Goal: Task Accomplishment & Management: Manage account settings

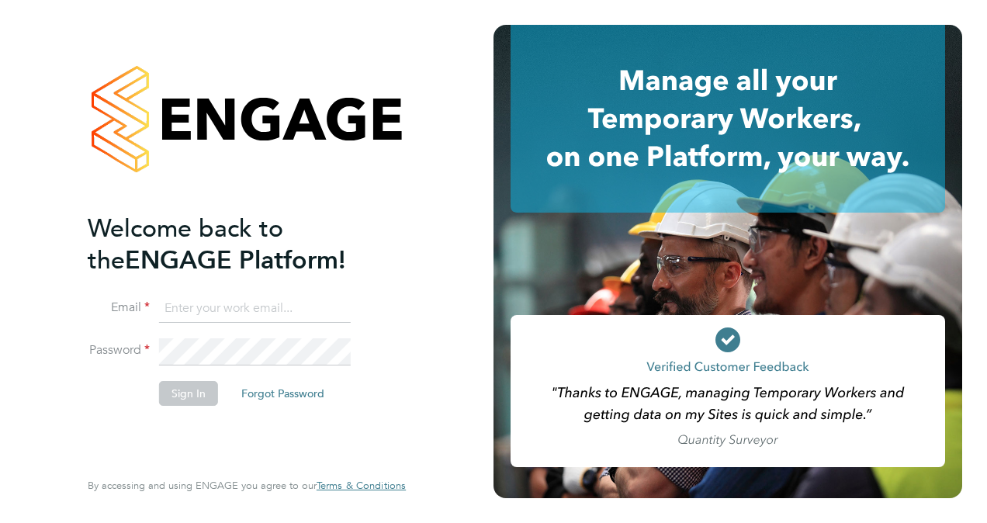
type input "wates@alliance-msp.co.uk"
click at [200, 400] on button "Sign In" at bounding box center [188, 393] width 59 height 25
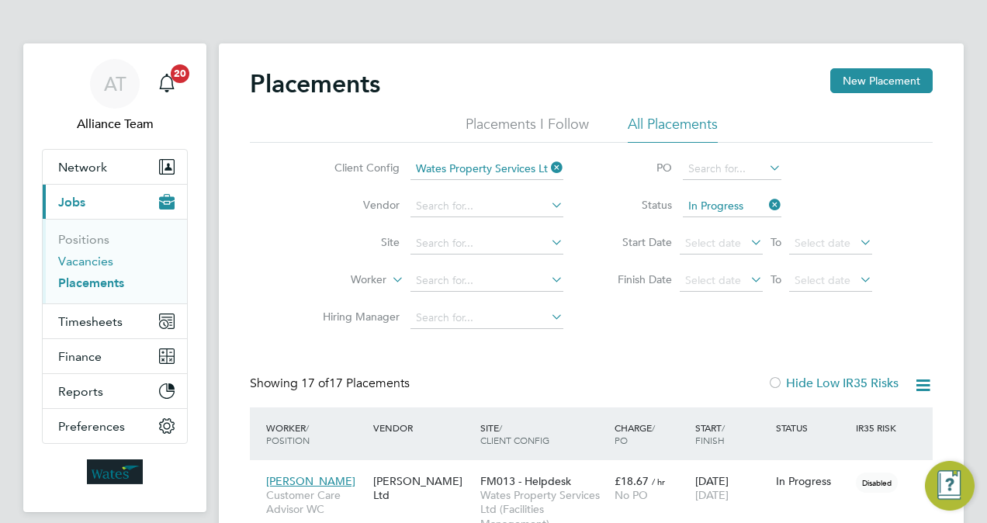
click at [87, 262] on link "Vacancies" at bounding box center [85, 261] width 55 height 15
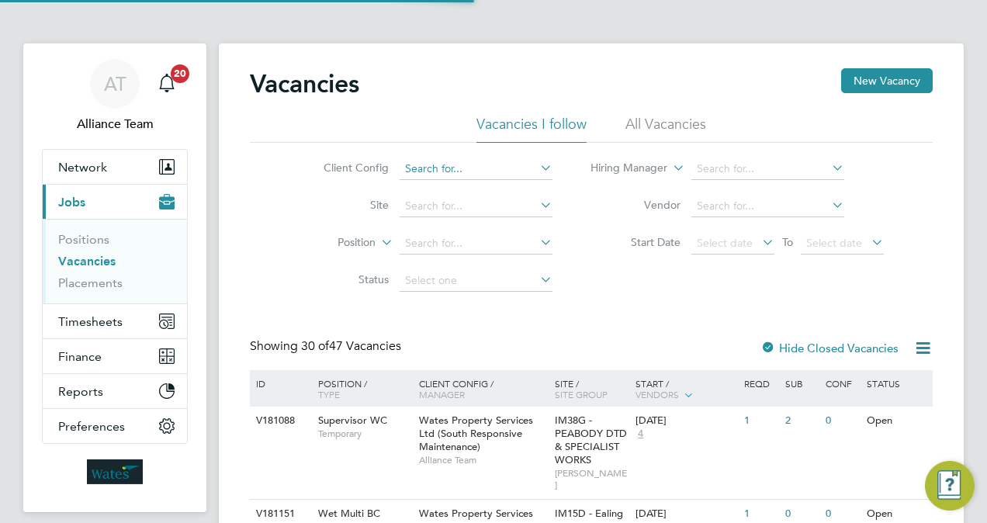
click at [466, 169] on input at bounding box center [475, 169] width 153 height 22
click at [606, 385] on li "Wates Property Services Ltd (South Planned Maintenance)" at bounding box center [548, 379] width 299 height 21
type input "Wates Property Services Ltd (South Planned Maintenance)"
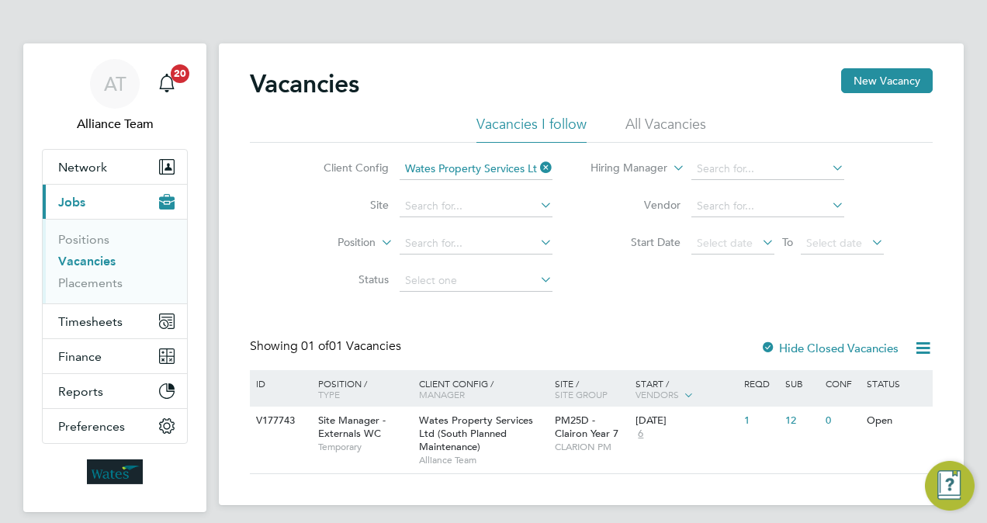
click at [537, 167] on icon at bounding box center [537, 168] width 0 height 22
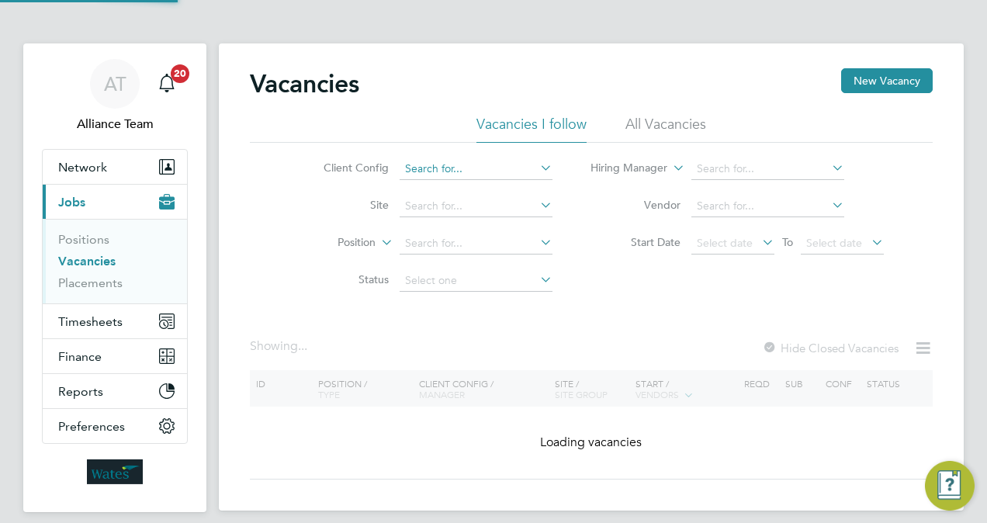
click at [514, 168] on input at bounding box center [475, 169] width 153 height 22
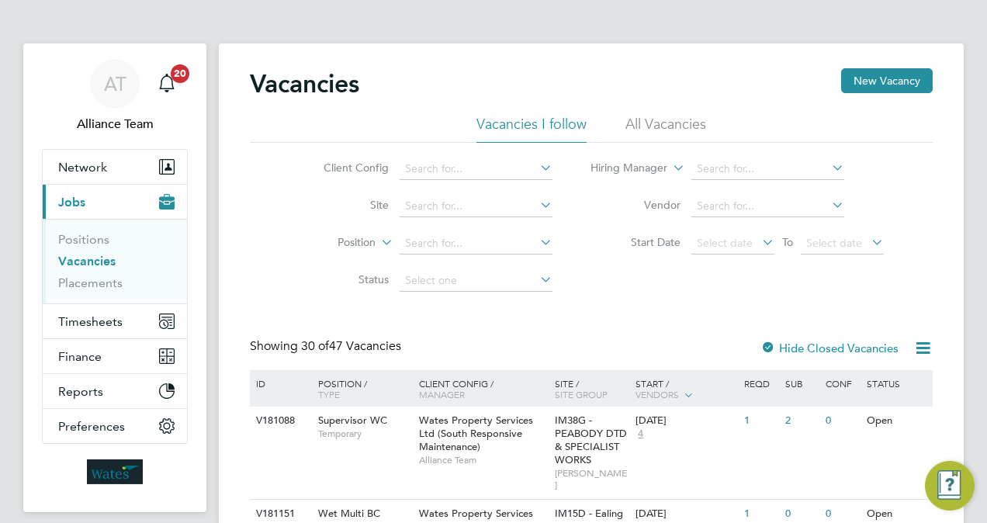
click at [747, 296] on div "Client Config Site Position Status Hiring Manager Vendor Start Date Select date…" at bounding box center [591, 221] width 683 height 157
click at [660, 121] on li "All Vacancies" at bounding box center [665, 129] width 81 height 28
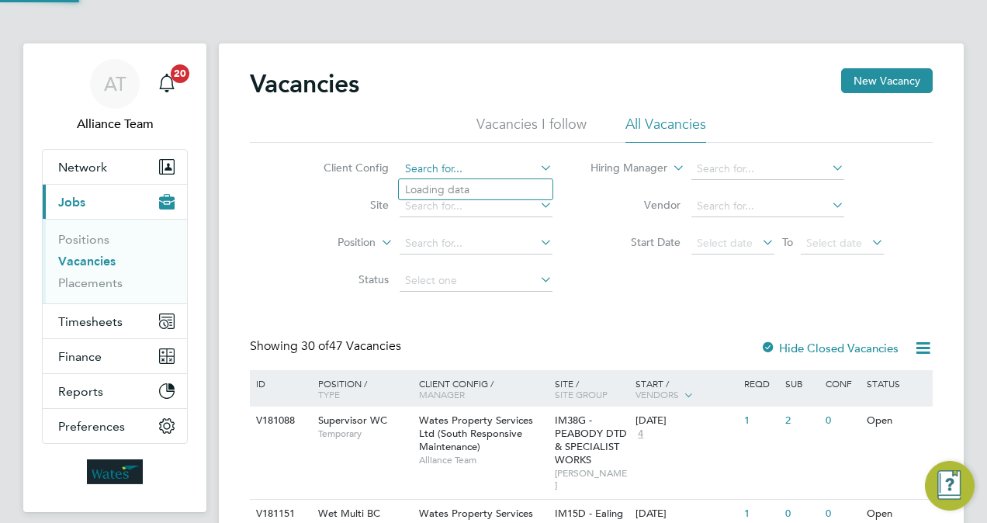
click at [458, 168] on input at bounding box center [475, 169] width 153 height 22
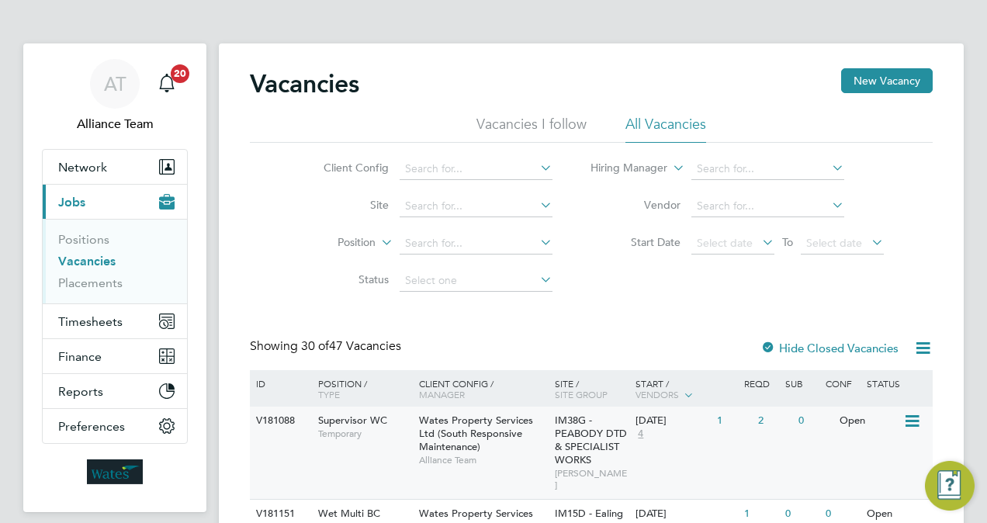
click at [510, 434] on span "Wates Property Services Ltd (South Responsive Maintenance)" at bounding box center [476, 433] width 114 height 40
click at [450, 92] on div "Vacancies New Vacancy" at bounding box center [591, 91] width 683 height 47
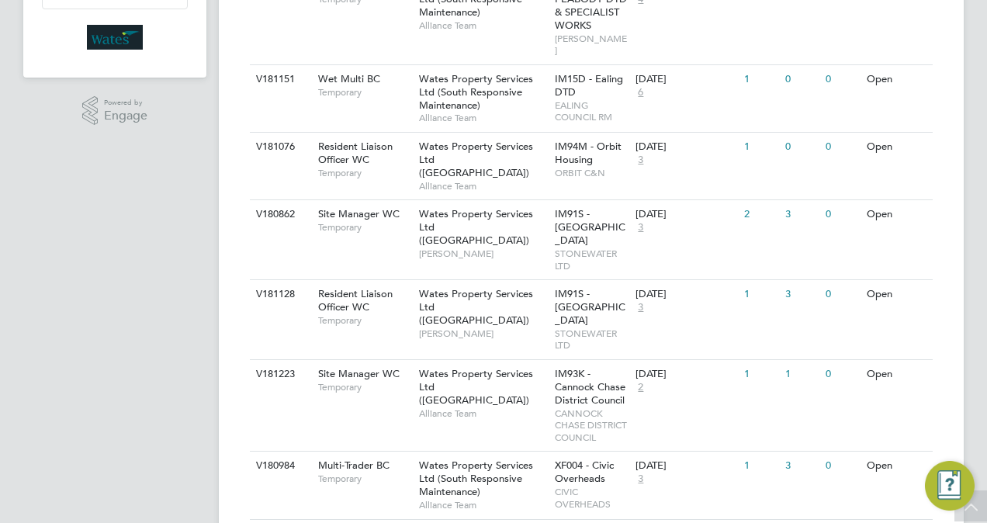
scroll to position [527, 0]
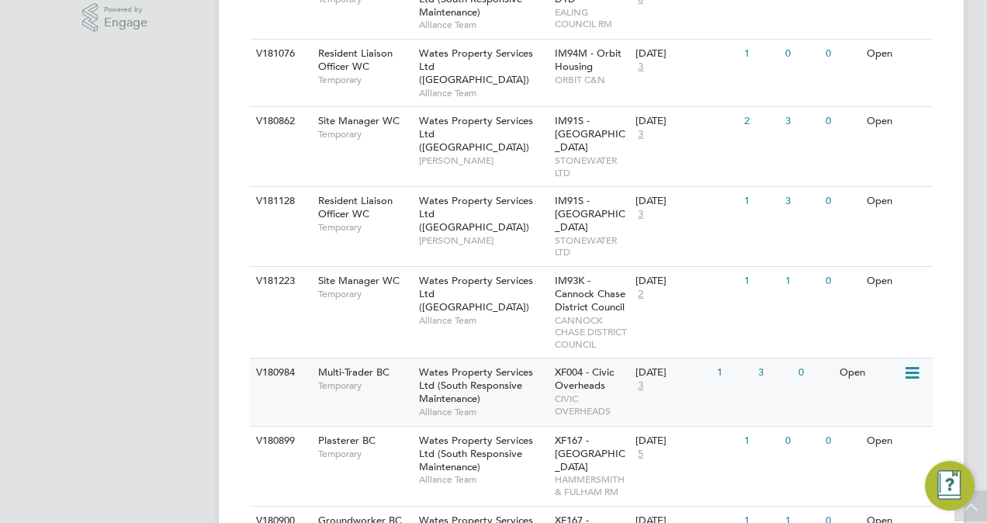
click at [498, 375] on span "Wates Property Services Ltd (South Responsive Maintenance)" at bounding box center [476, 385] width 114 height 40
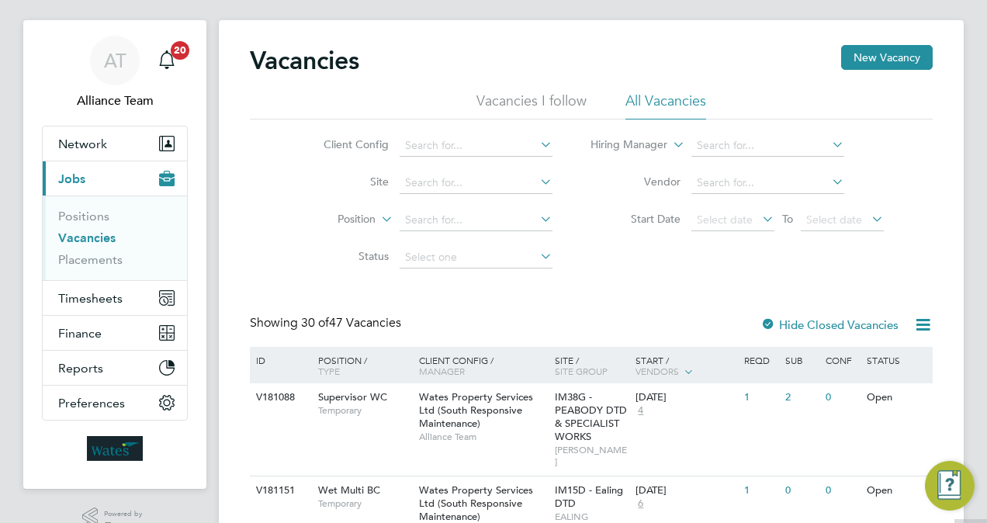
scroll to position [0, 0]
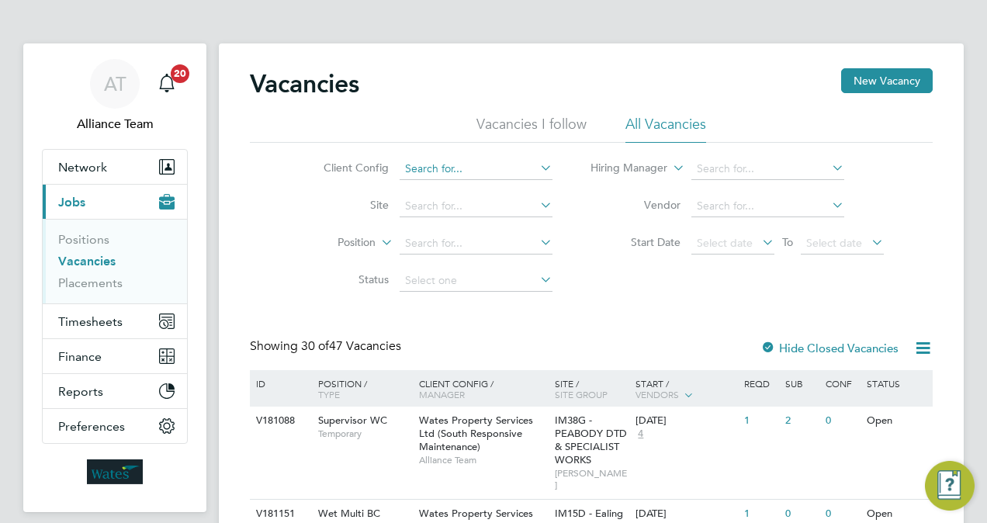
click at [462, 172] on input at bounding box center [475, 169] width 153 height 22
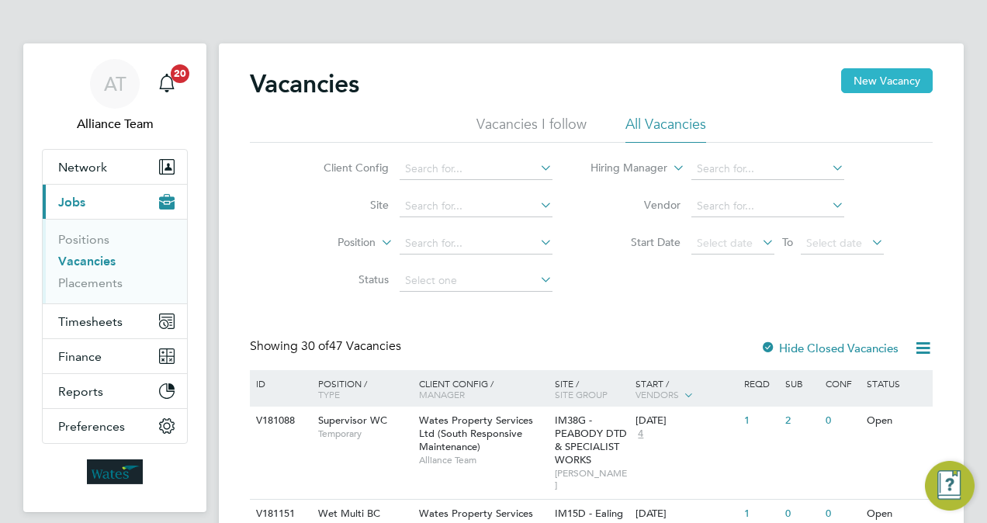
click at [921, 75] on button "New Vacancy" at bounding box center [887, 80] width 92 height 25
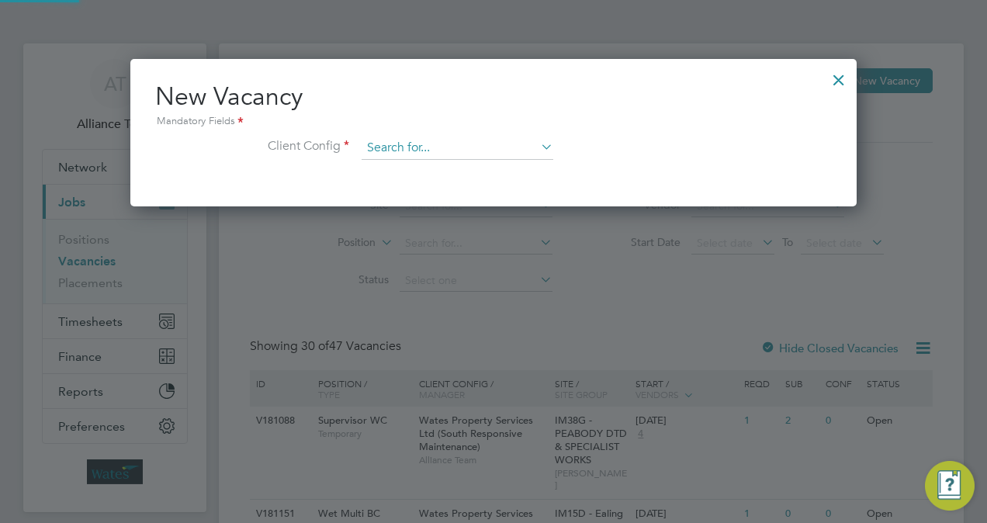
scroll to position [147, 726]
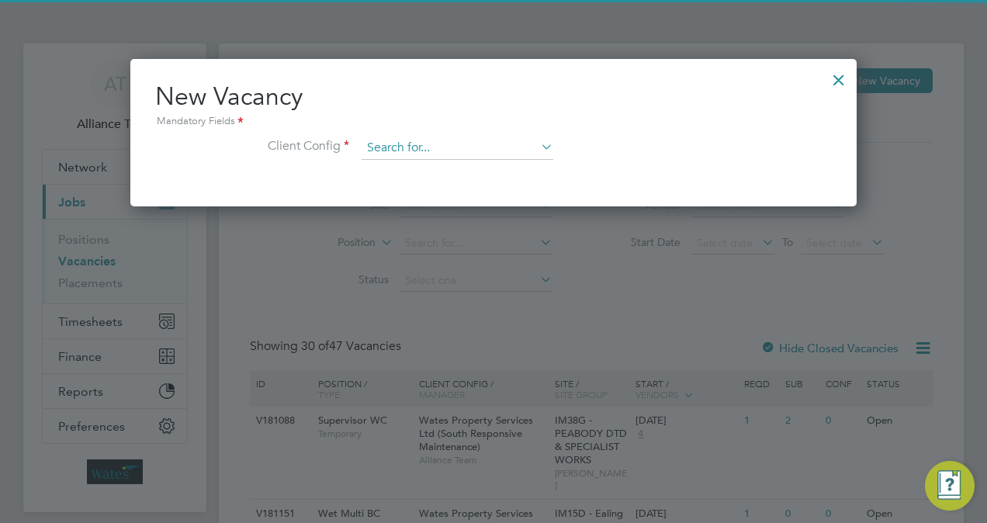
click at [513, 147] on input at bounding box center [457, 148] width 192 height 23
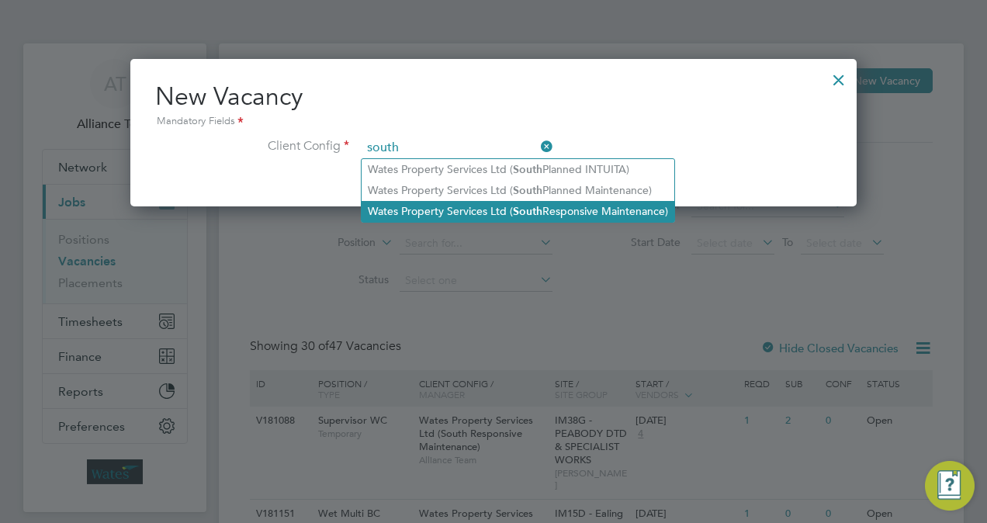
click at [542, 213] on li "Wates Property Services Ltd ( South Responsive Maintenance)" at bounding box center [517, 211] width 313 height 21
type input "Wates Property Services Ltd (South Responsive Maintenance)"
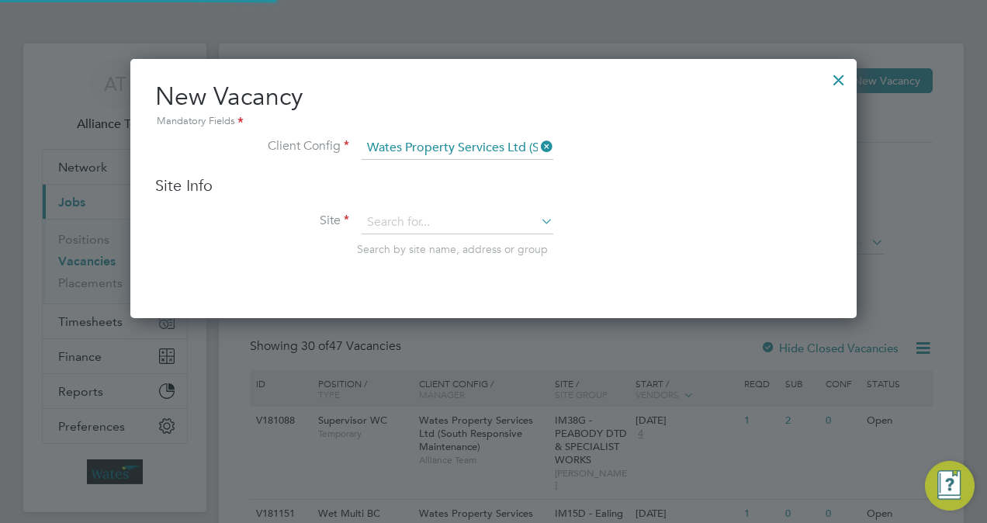
scroll to position [8, 8]
click at [537, 149] on icon at bounding box center [537, 147] width 0 height 22
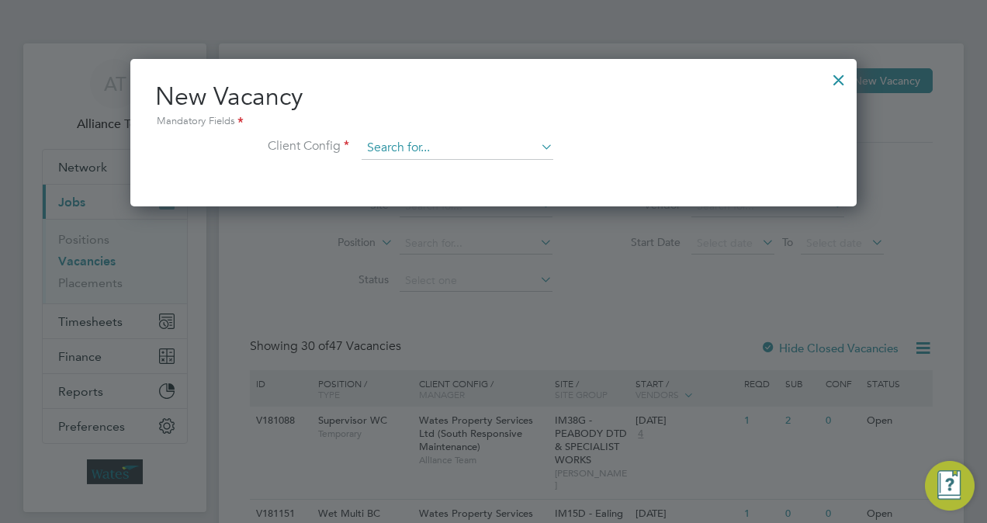
click at [487, 143] on input at bounding box center [457, 148] width 192 height 23
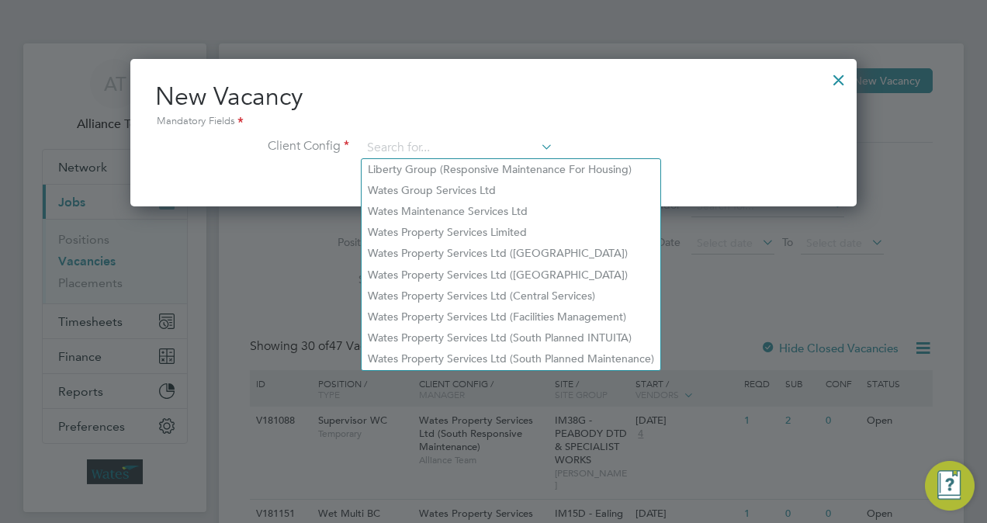
click at [838, 83] on div at bounding box center [838, 76] width 28 height 28
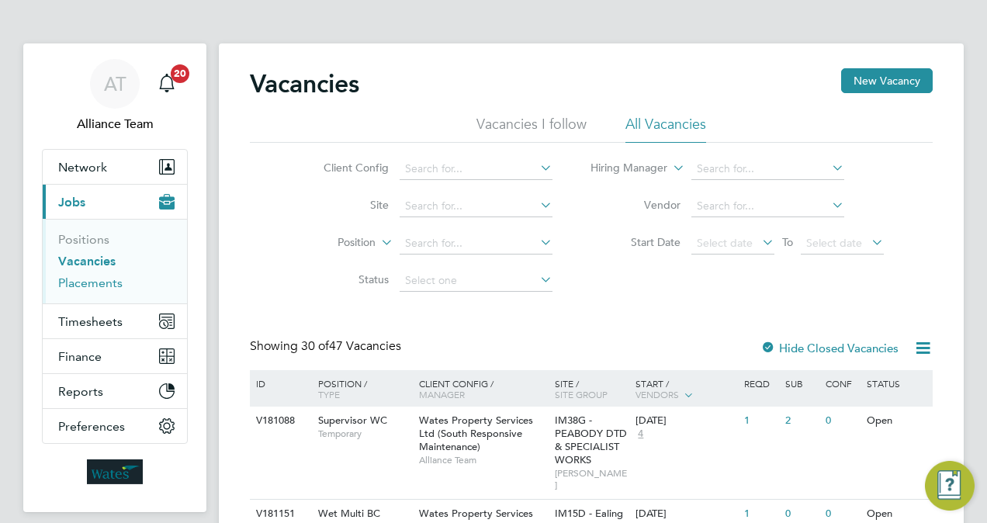
click at [94, 288] on link "Placements" at bounding box center [90, 282] width 64 height 15
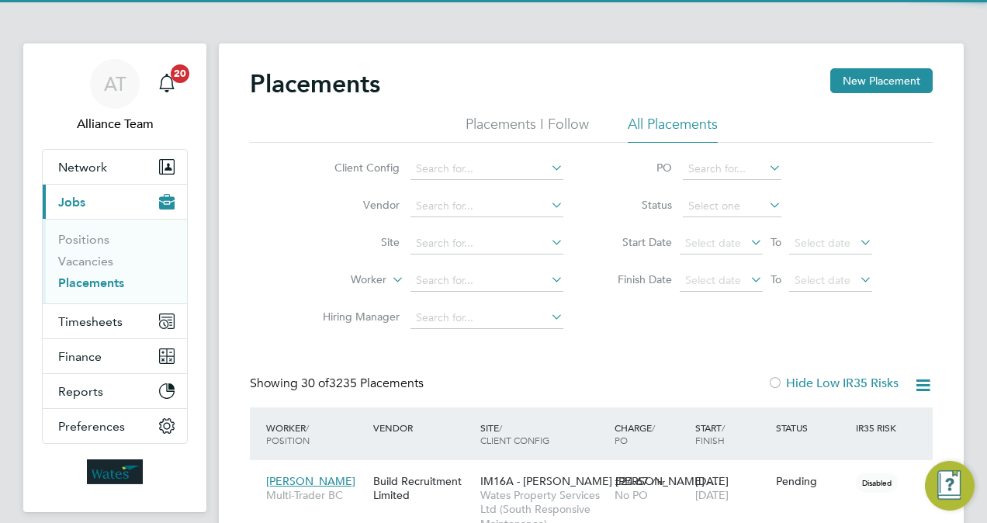
scroll to position [44, 108]
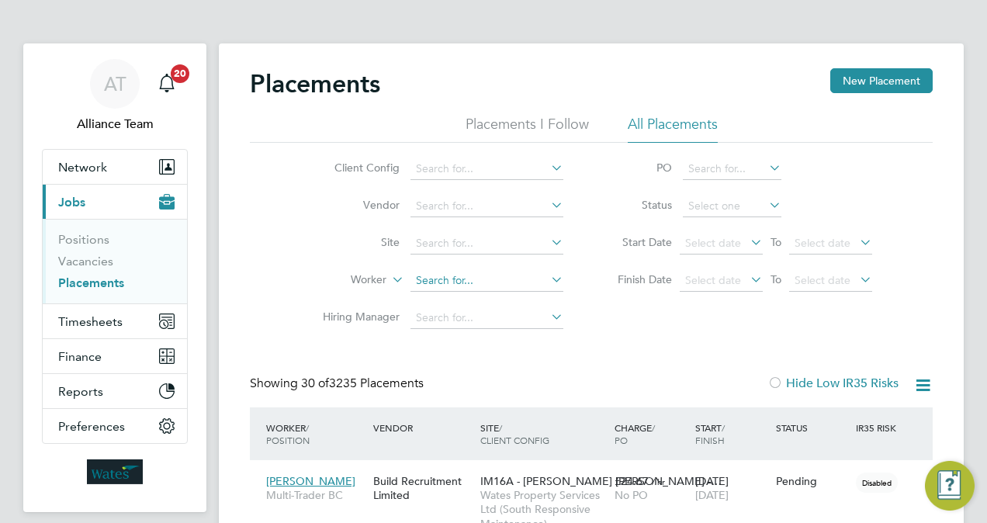
click at [472, 278] on input at bounding box center [486, 281] width 153 height 22
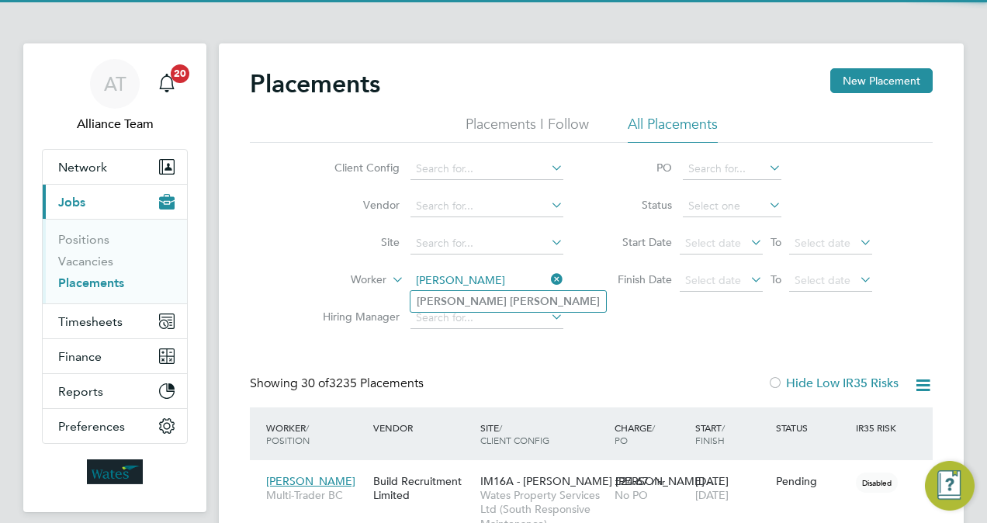
click at [503, 304] on li "Reece Wilson" at bounding box center [507, 301] width 195 height 21
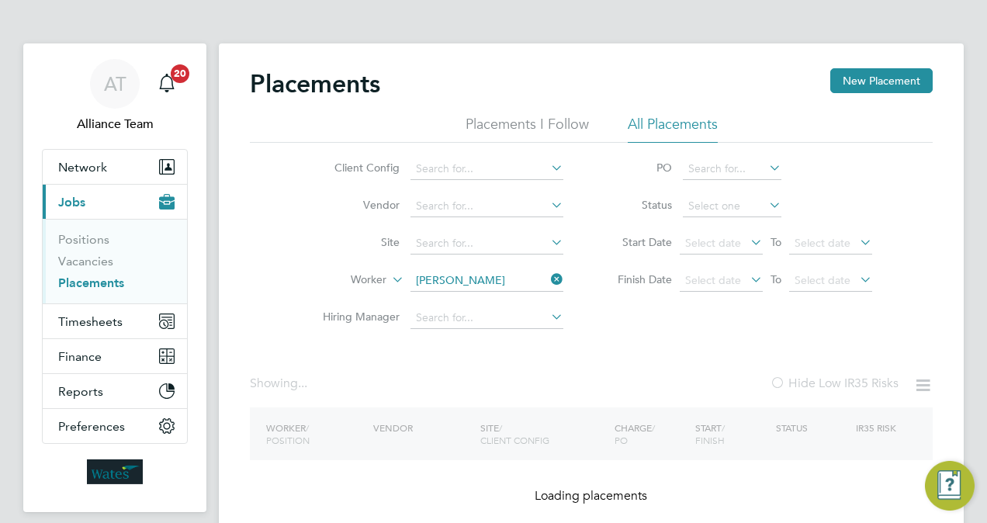
type input "[PERSON_NAME]"
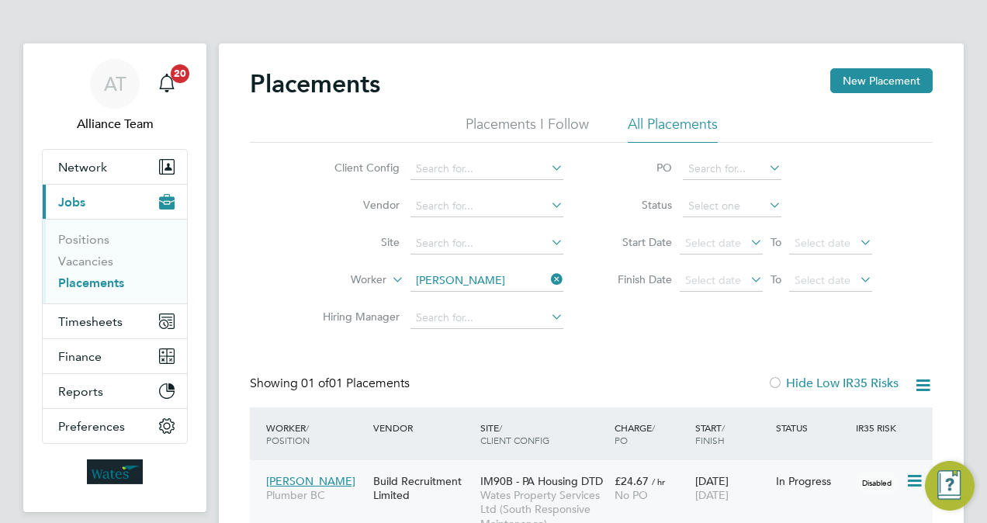
click at [516, 479] on span "IM90B - PA Housing DTD" at bounding box center [541, 481] width 123 height 14
click at [90, 254] on link "Vacancies" at bounding box center [85, 261] width 55 height 15
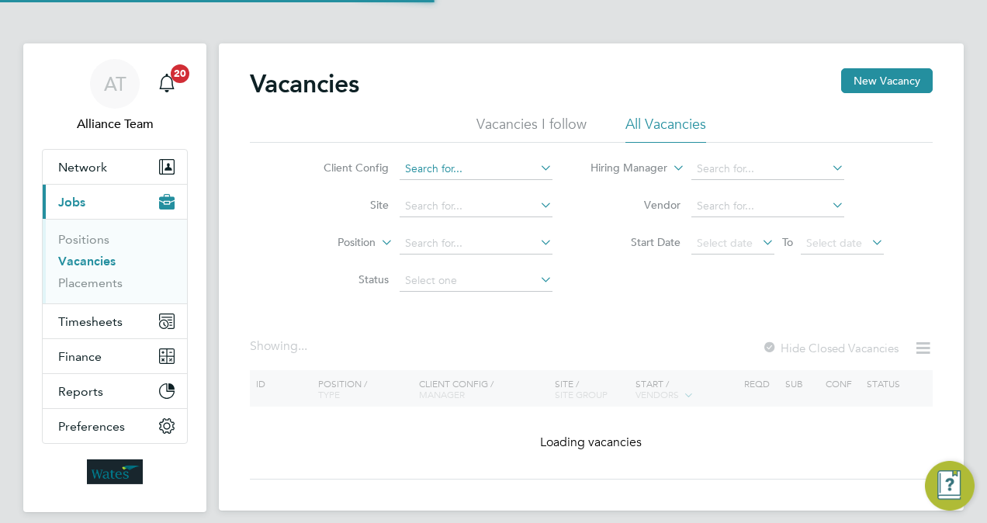
click at [482, 170] on input at bounding box center [475, 169] width 153 height 22
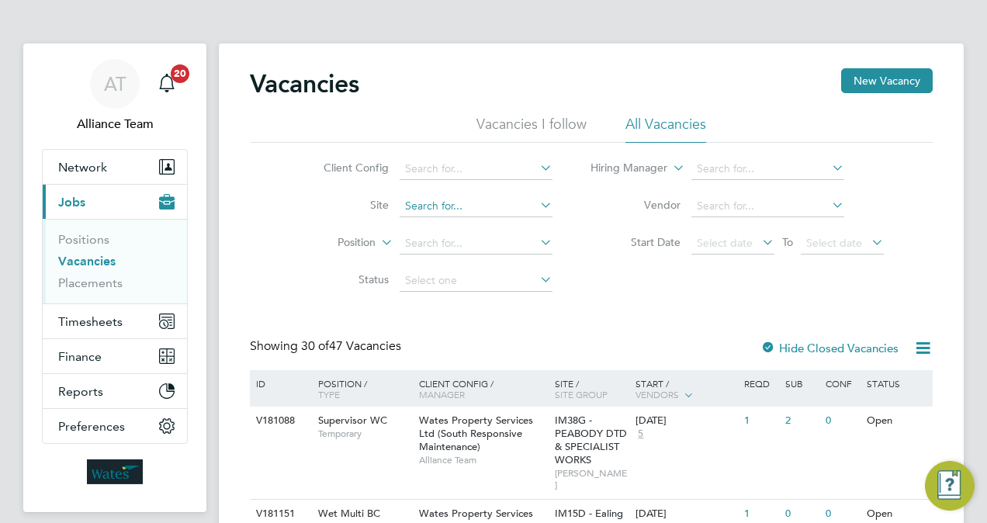
click at [459, 203] on input at bounding box center [475, 206] width 153 height 22
click at [495, 221] on li "IM16A - NOTT HILL - WORKWISE- North East" at bounding box center [609, 226] width 420 height 21
type input "IM16A - NOTT HILL - WORKWISE- North East"
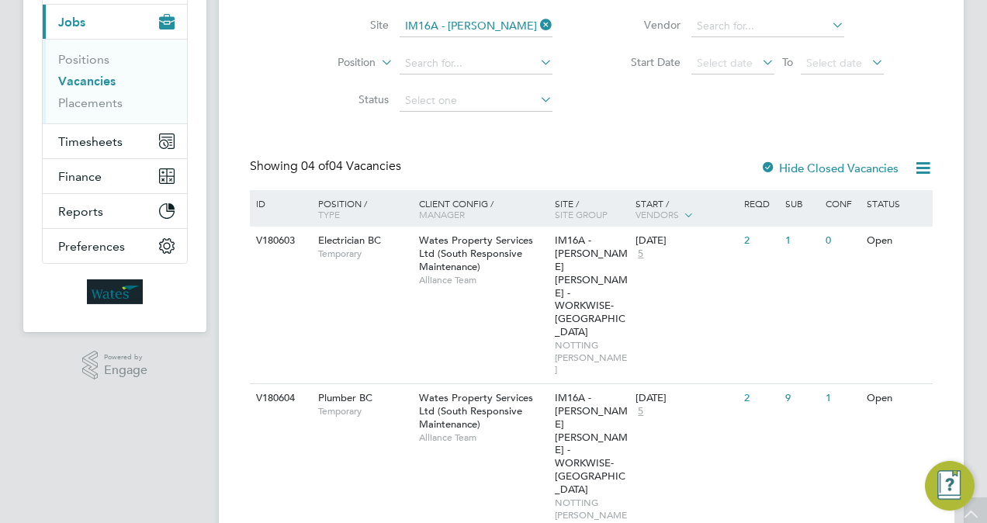
scroll to position [310, 0]
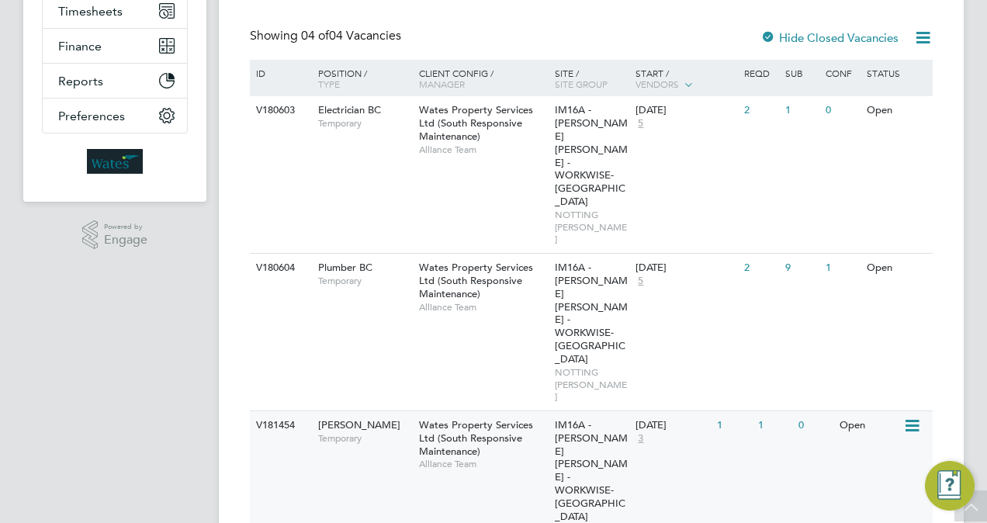
click at [608, 418] on span "IM16A - NOTT HILL - WORKWISE- North East" at bounding box center [591, 470] width 73 height 105
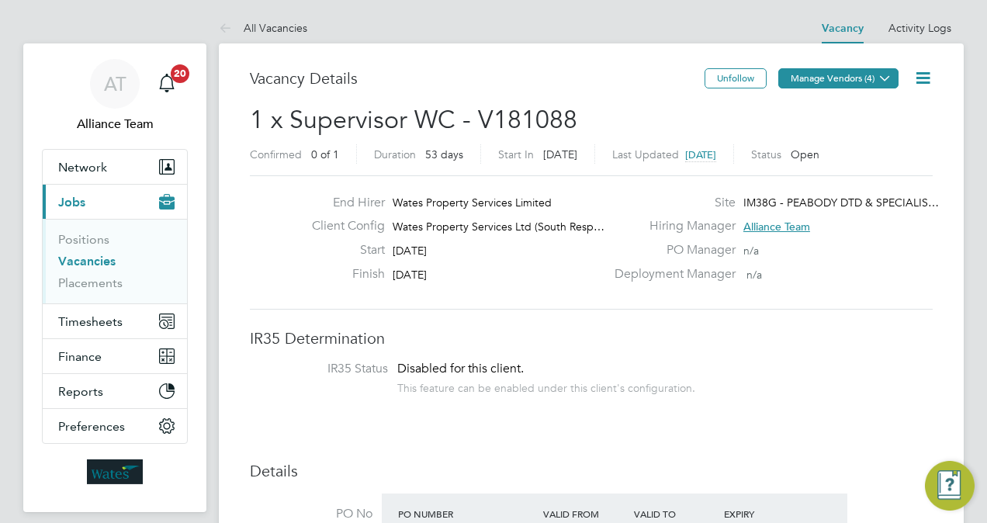
click at [850, 86] on button "Manage Vendors (4)" at bounding box center [838, 78] width 120 height 20
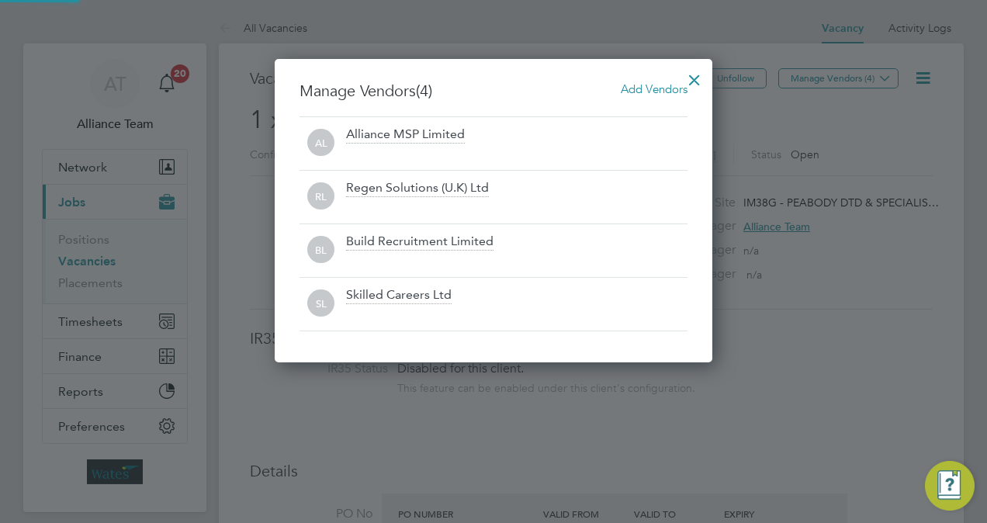
scroll to position [302, 437]
click at [648, 92] on span "Add Vendors" at bounding box center [653, 88] width 67 height 15
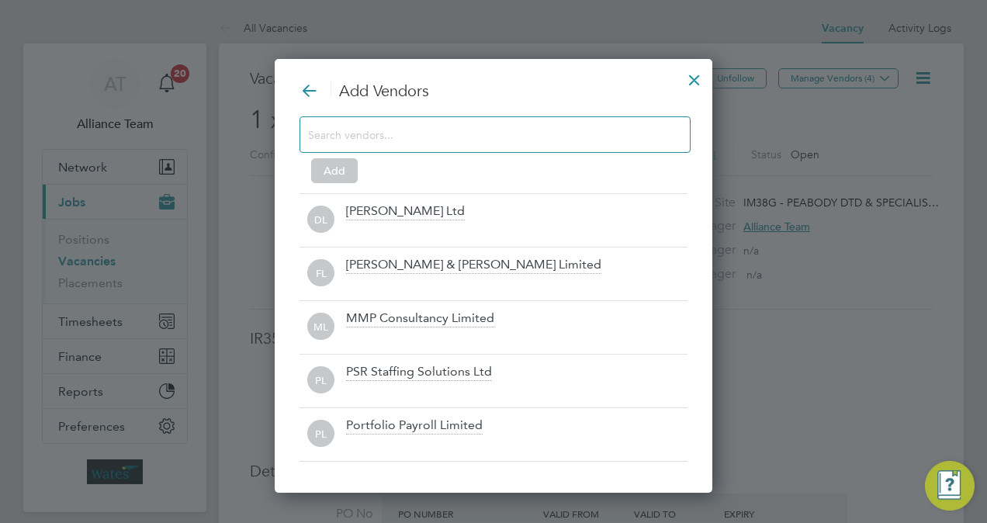
scroll to position [431, 437]
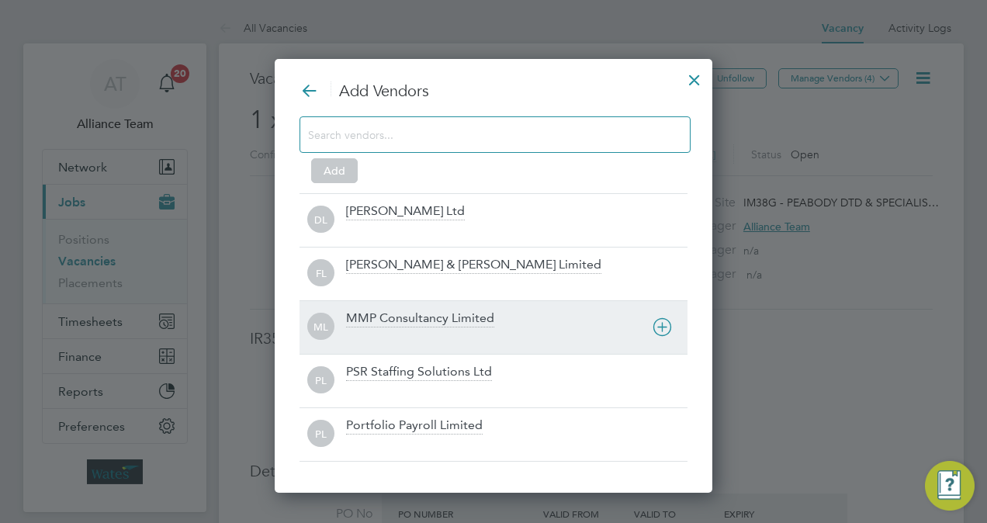
click at [411, 314] on div "MMP Consultancy Limited" at bounding box center [420, 318] width 148 height 17
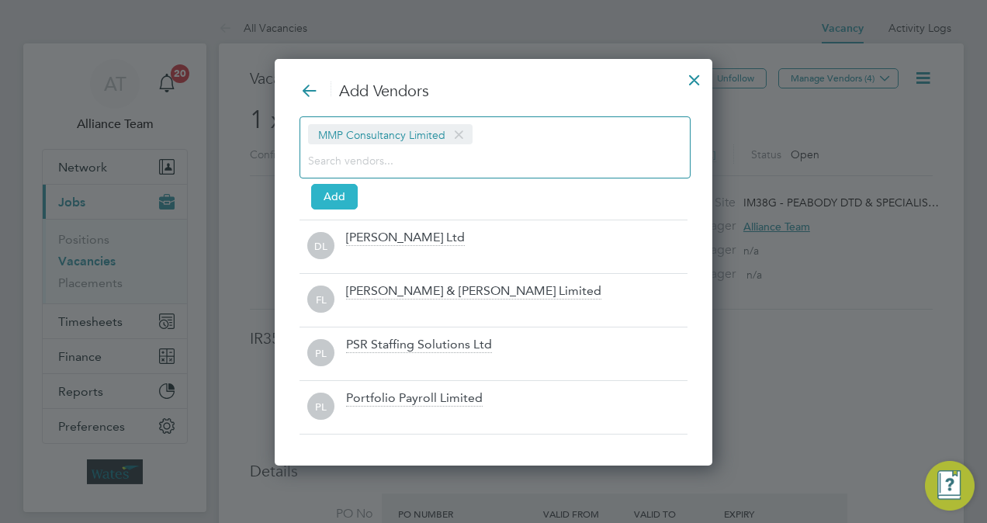
click at [337, 195] on button "Add" at bounding box center [334, 196] width 47 height 25
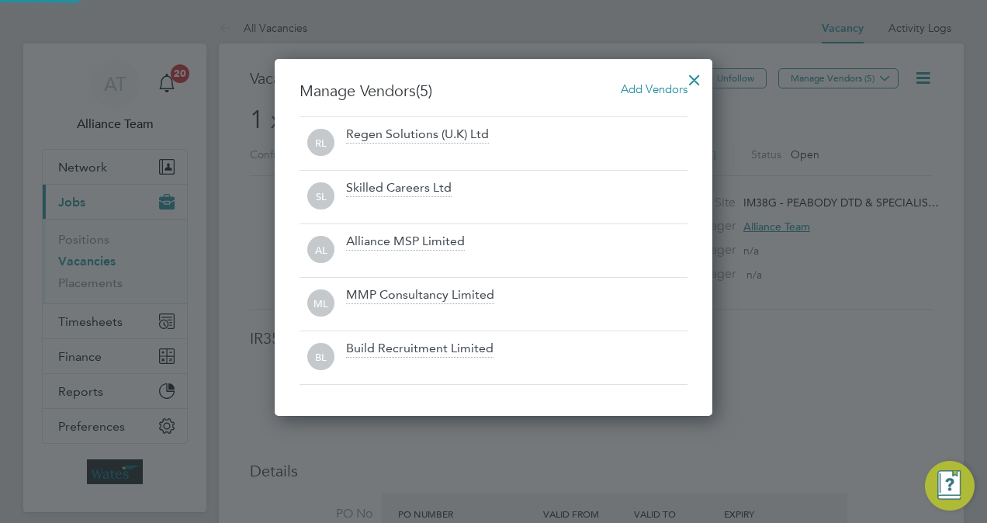
click at [696, 81] on div at bounding box center [694, 76] width 28 height 28
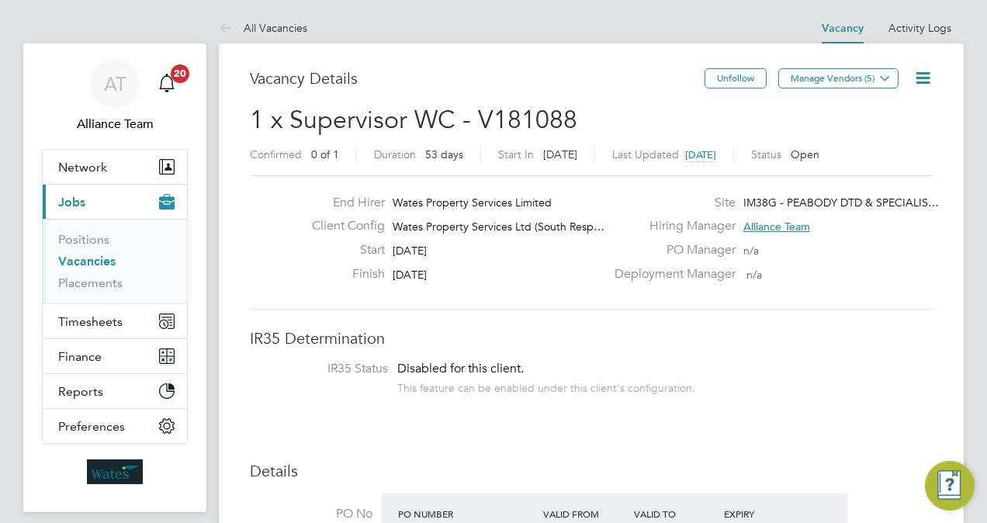
click at [921, 78] on icon at bounding box center [922, 77] width 19 height 19
click at [875, 168] on li "Followers" at bounding box center [885, 167] width 90 height 22
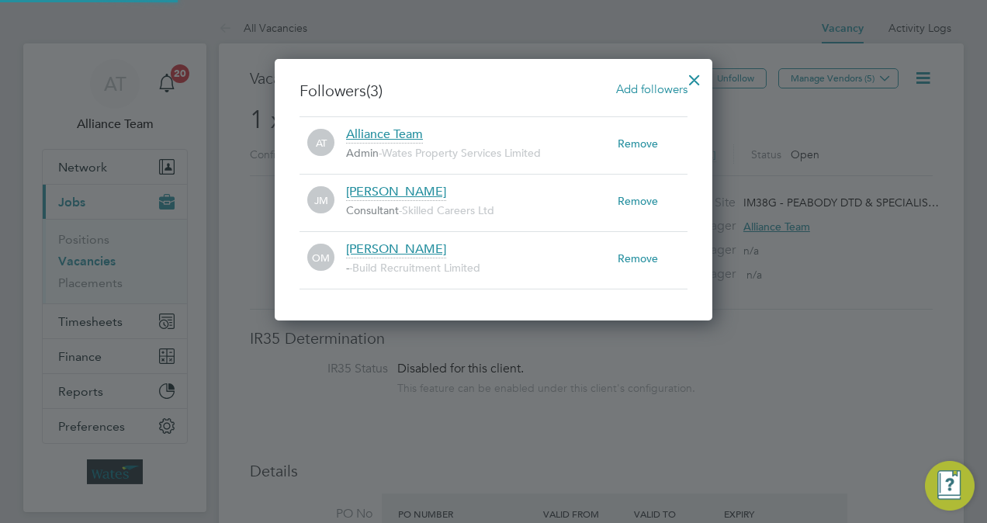
scroll to position [16, 271]
click at [662, 84] on span "Add followers" at bounding box center [651, 88] width 71 height 15
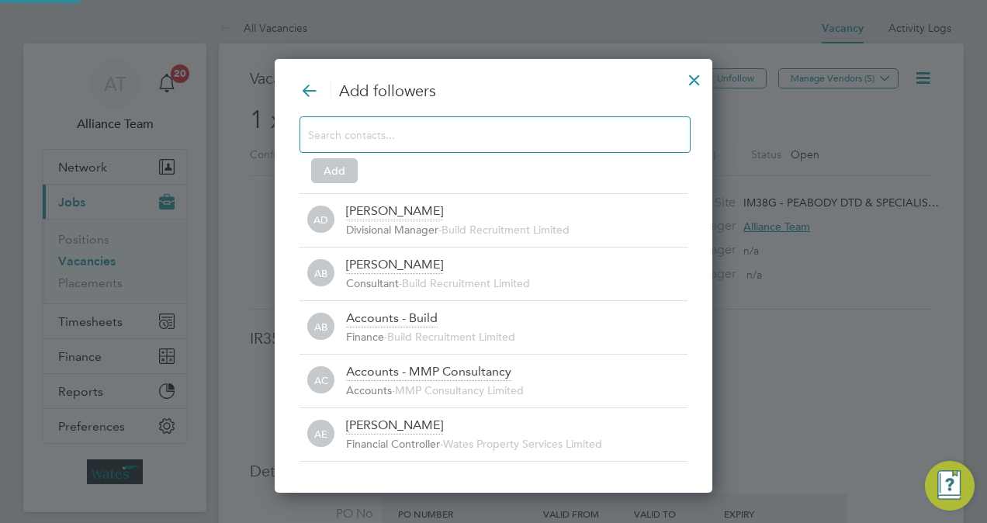
click at [443, 133] on input at bounding box center [482, 134] width 349 height 20
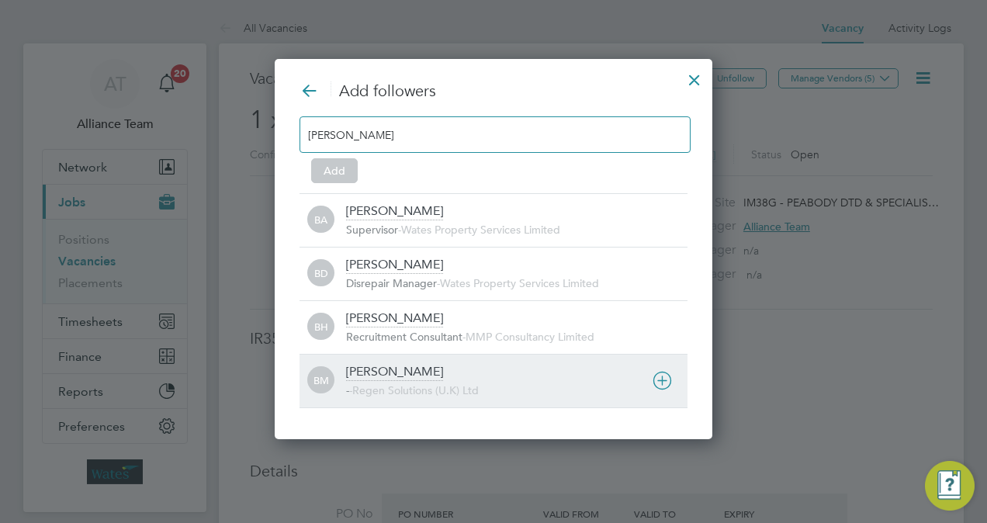
type input "billy"
click at [436, 371] on div "Billy Mcnamara - - Regen Solutions (U.K) Ltd" at bounding box center [516, 381] width 341 height 34
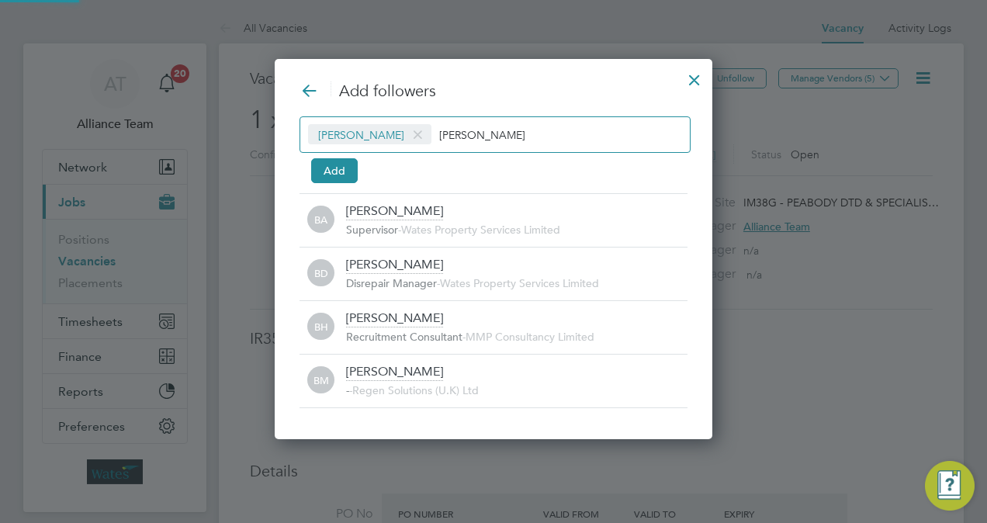
click at [481, 130] on input "billy" at bounding box center [487, 134] width 97 height 20
type input "b"
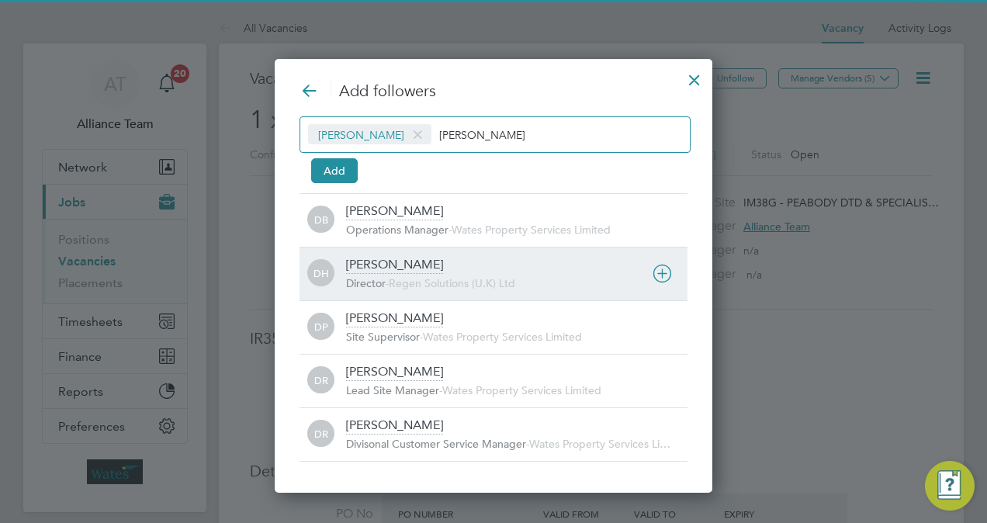
type input "darren"
click at [381, 295] on div "DH Darren Hartman Director - Regen Solutions (U.K) Ltd" at bounding box center [493, 274] width 388 height 54
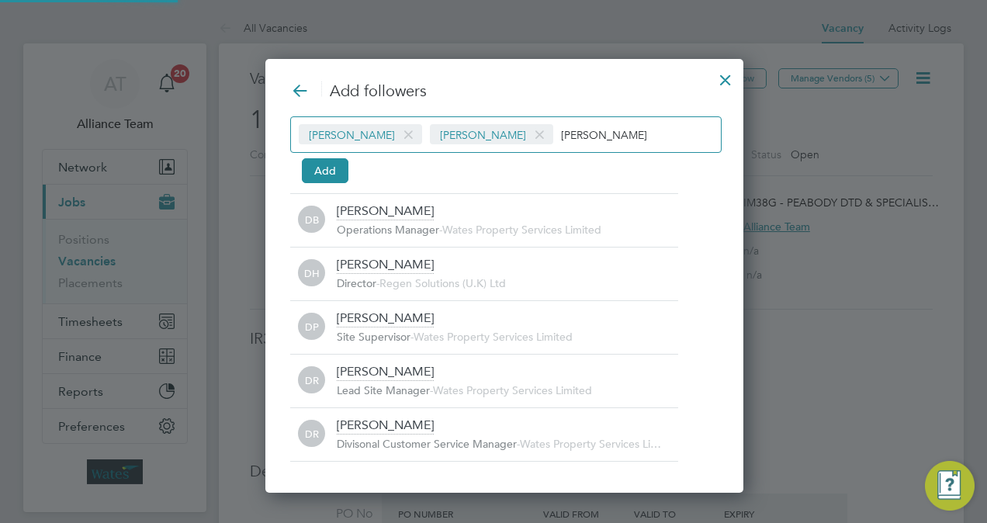
click at [590, 133] on input "darren" at bounding box center [609, 134] width 97 height 20
type input "d"
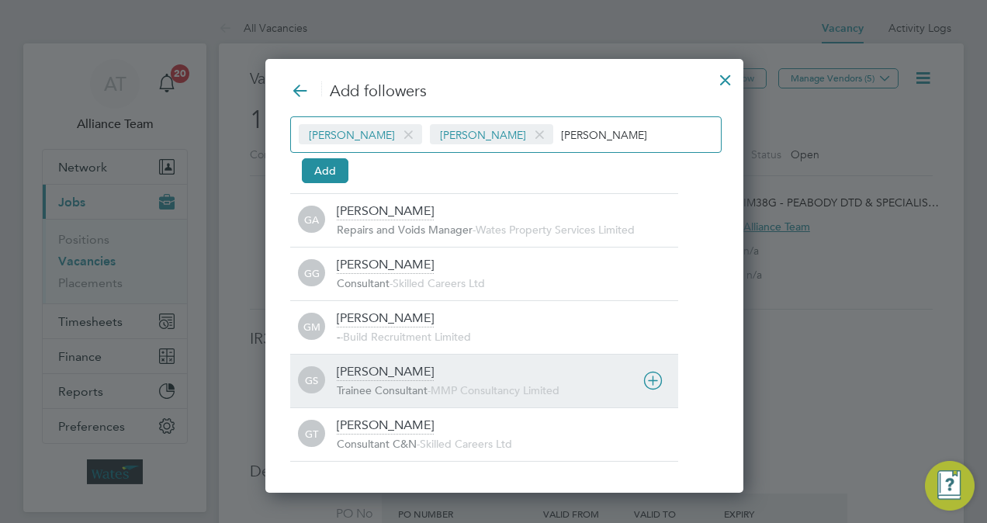
type input "george"
click at [393, 368] on div "George Stacey" at bounding box center [385, 372] width 97 height 17
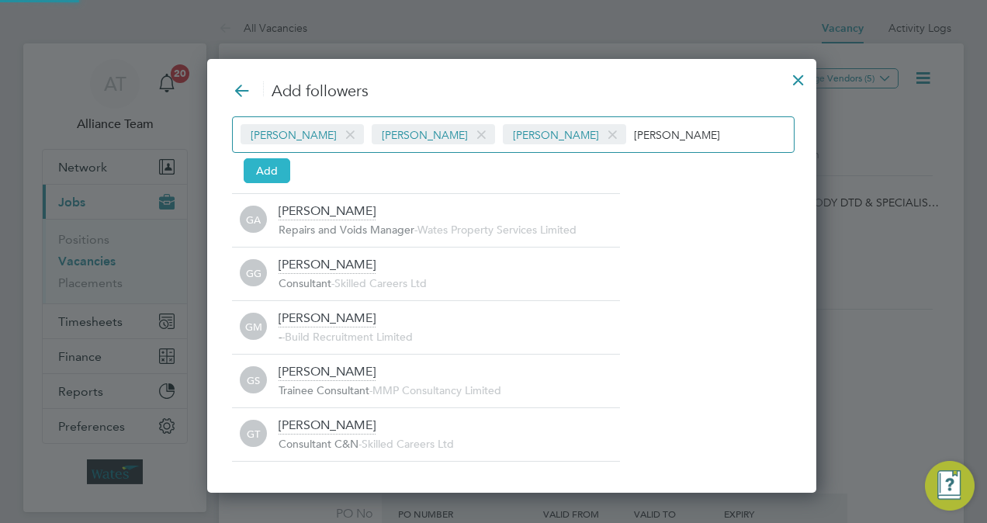
click at [257, 160] on button "Add" at bounding box center [267, 170] width 47 height 25
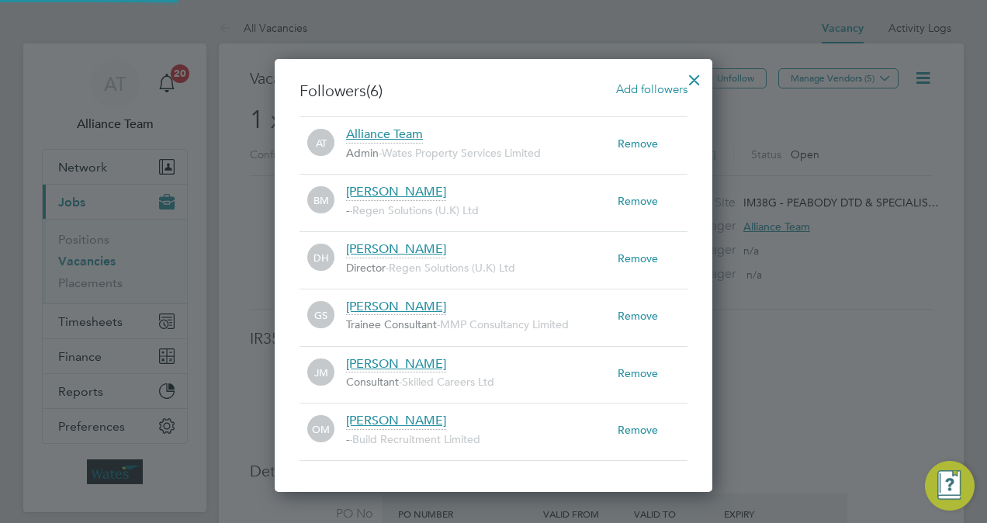
click at [690, 78] on div at bounding box center [694, 76] width 28 height 28
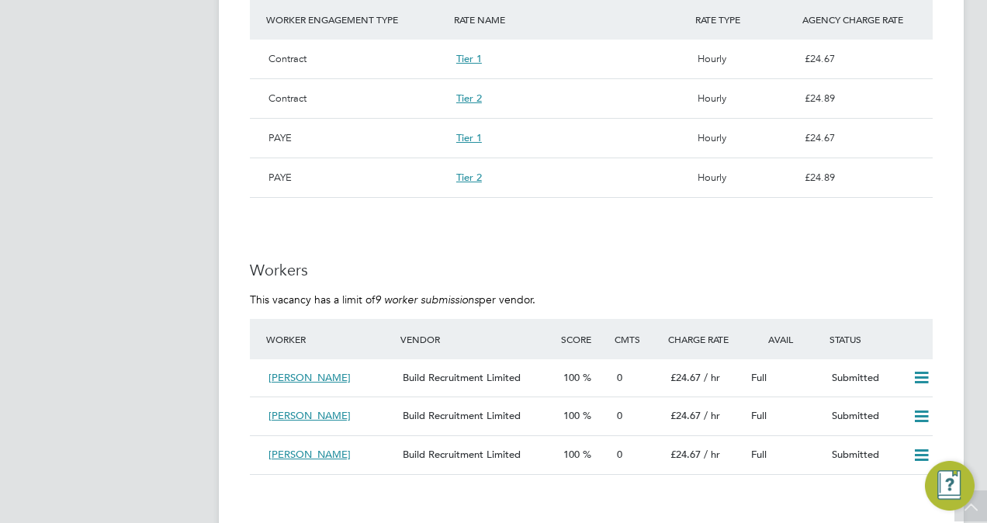
scroll to position [1084, 0]
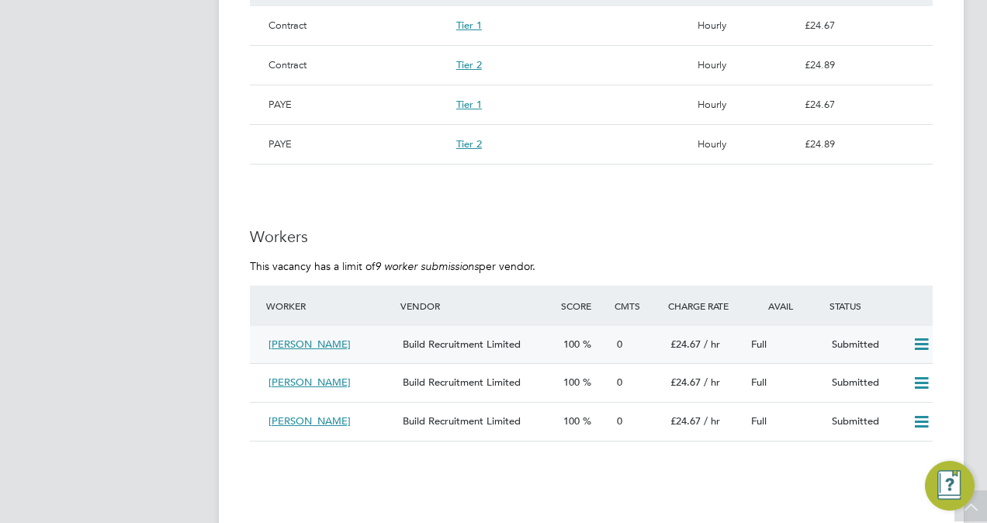
click at [920, 341] on icon at bounding box center [920, 344] width 19 height 12
click at [884, 403] on li "Reject" at bounding box center [901, 400] width 54 height 22
click at [963, 382] on div "AT Alliance Team Notifications 20 Applications: Network Team Members Businesses…" at bounding box center [493, 7] width 987 height 2182
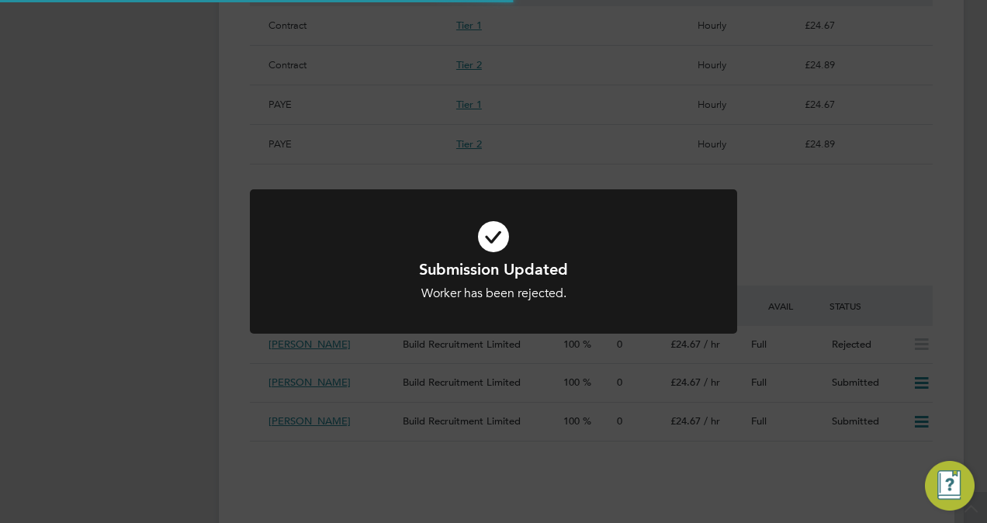
scroll to position [0, 0]
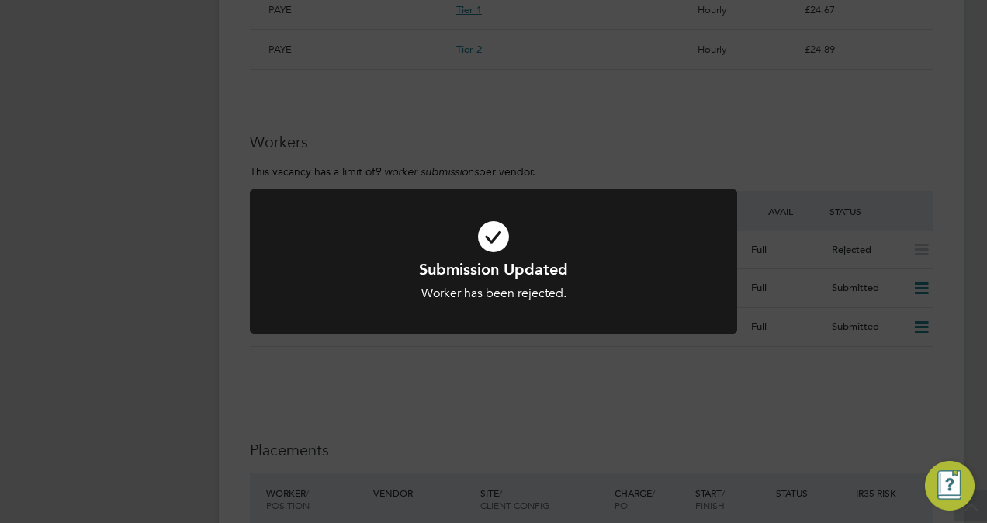
click at [963, 382] on div "Submission Updated Worker has been rejected. Cancel Okay" at bounding box center [493, 261] width 987 height 523
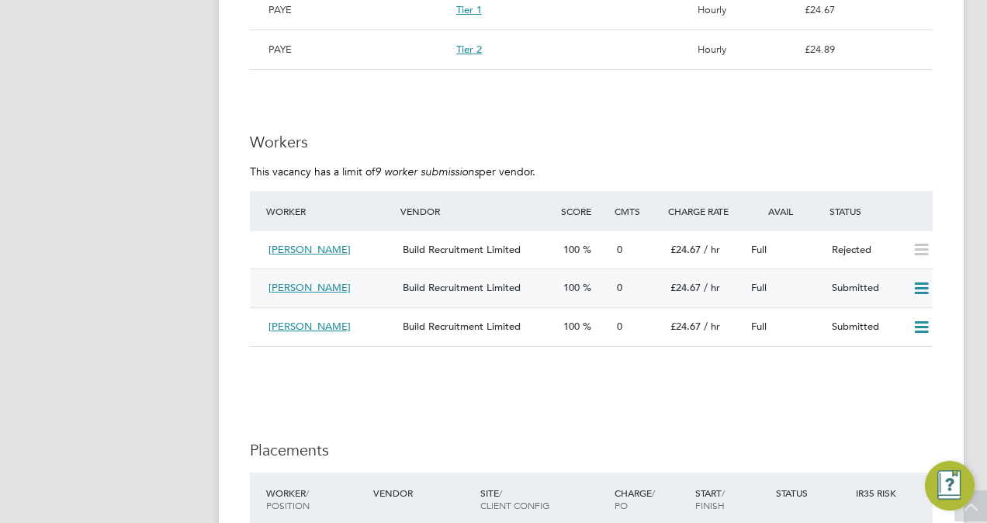
click at [917, 284] on icon at bounding box center [920, 288] width 19 height 12
click at [902, 340] on li "Reject" at bounding box center [901, 344] width 54 height 22
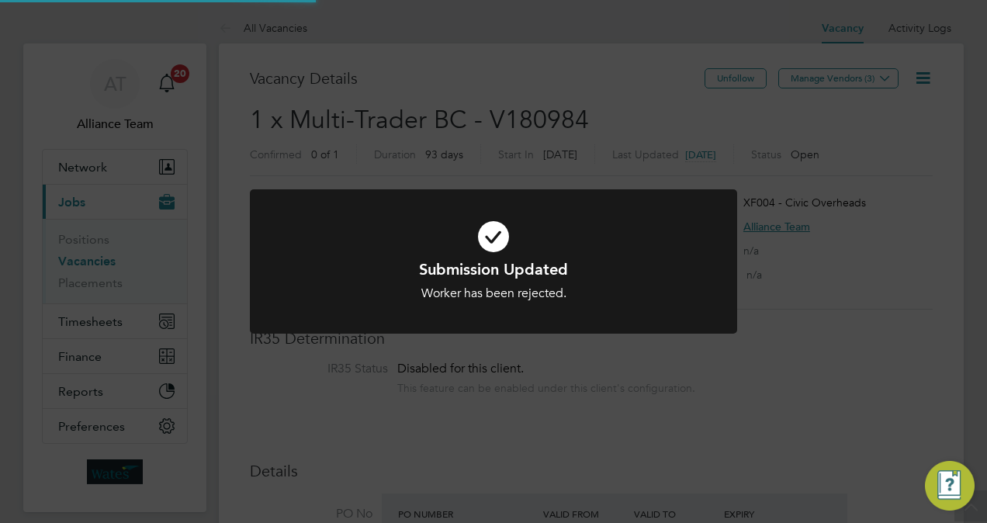
click at [861, 427] on div "Submission Updated Worker has been rejected. Cancel Okay" at bounding box center [493, 261] width 987 height 523
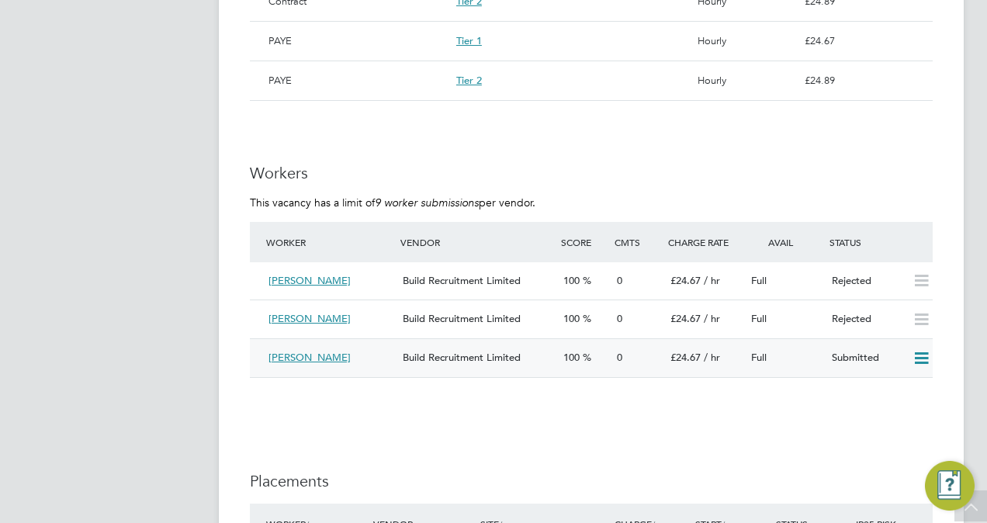
click at [920, 365] on icon at bounding box center [920, 358] width 19 height 12
click at [893, 411] on li "Reject" at bounding box center [901, 415] width 54 height 22
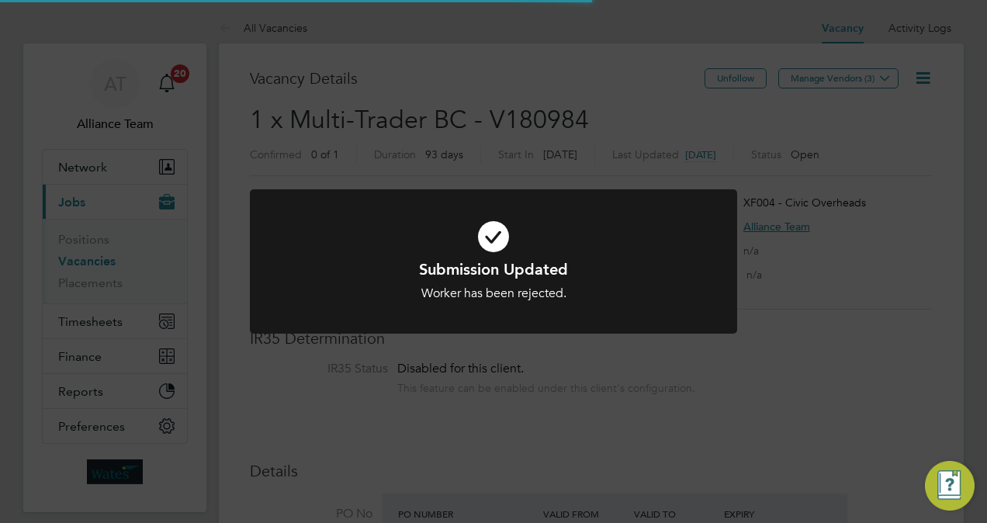
click at [959, 285] on div "Submission Updated Worker has been rejected. Cancel Okay" at bounding box center [493, 261] width 987 height 523
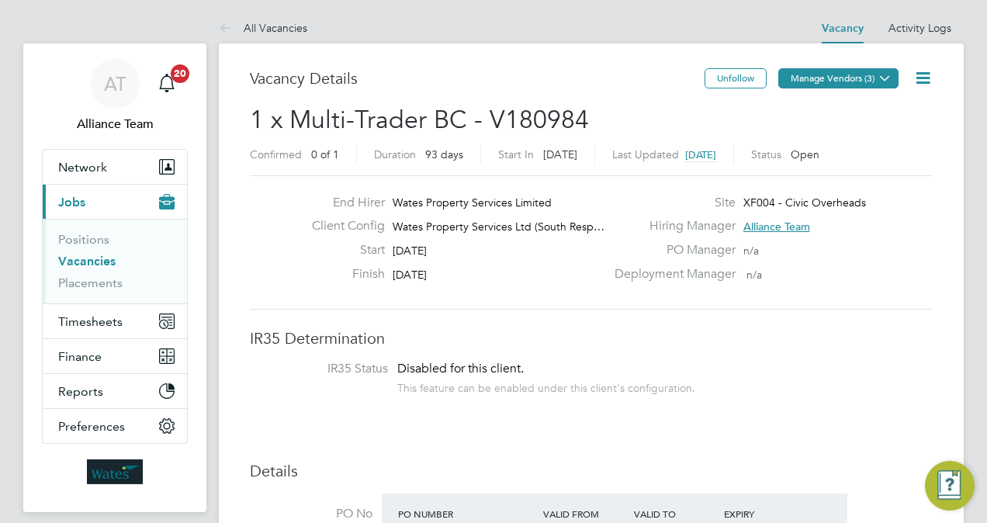
click at [853, 78] on button "Manage Vendors (3)" at bounding box center [838, 78] width 120 height 20
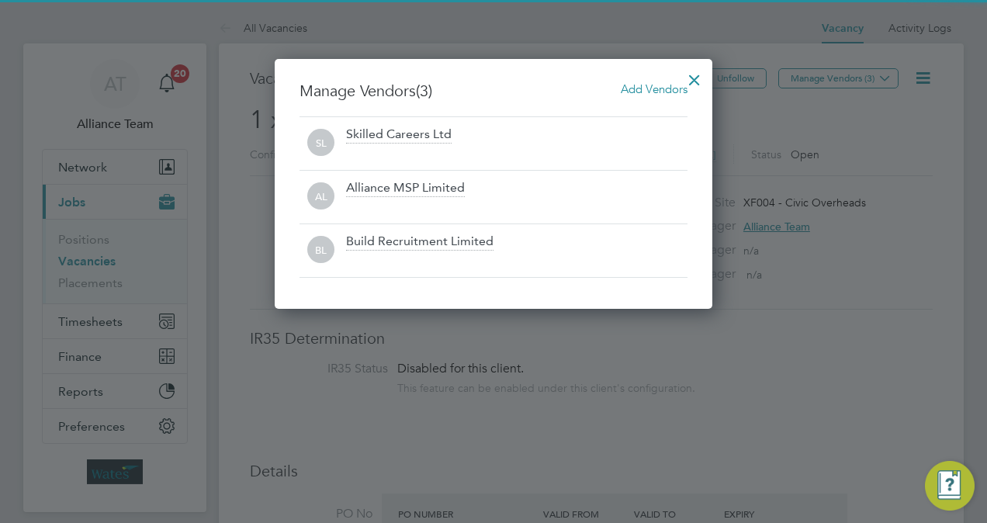
click at [655, 88] on span "Add Vendors" at bounding box center [653, 88] width 67 height 15
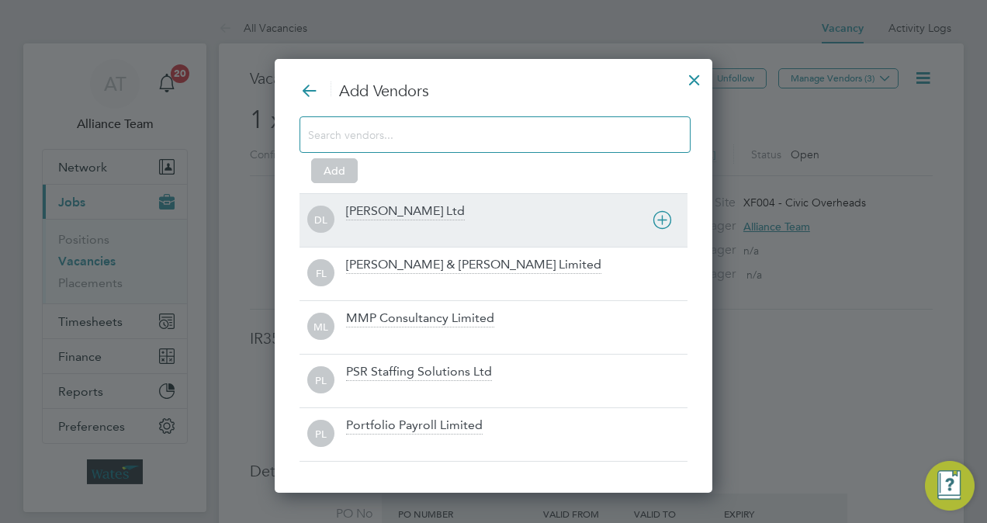
click at [380, 223] on div at bounding box center [516, 231] width 341 height 16
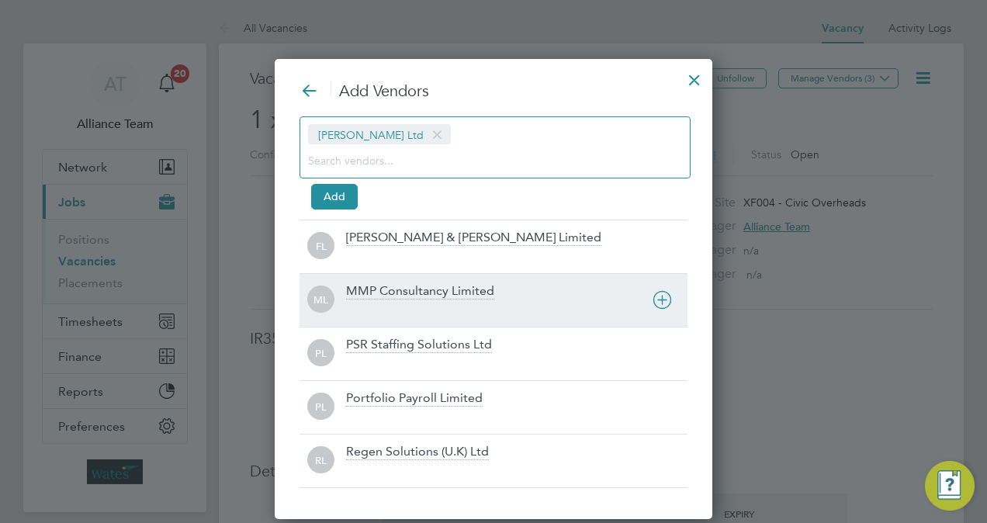
click at [372, 284] on div "MMP Consultancy Limited" at bounding box center [420, 291] width 148 height 17
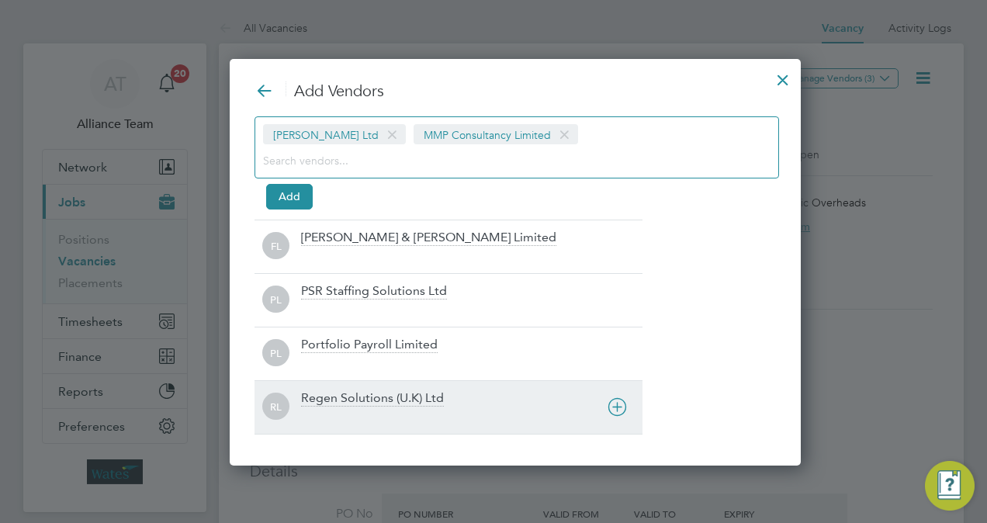
click at [356, 392] on div "Regen Solutions (U.K) Ltd" at bounding box center [372, 398] width 143 height 17
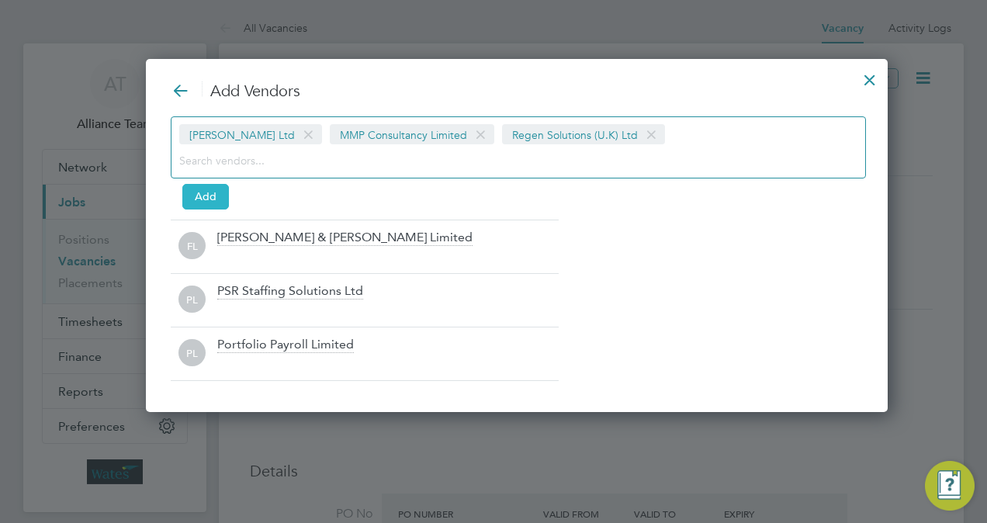
click at [202, 188] on button "Add" at bounding box center [205, 196] width 47 height 25
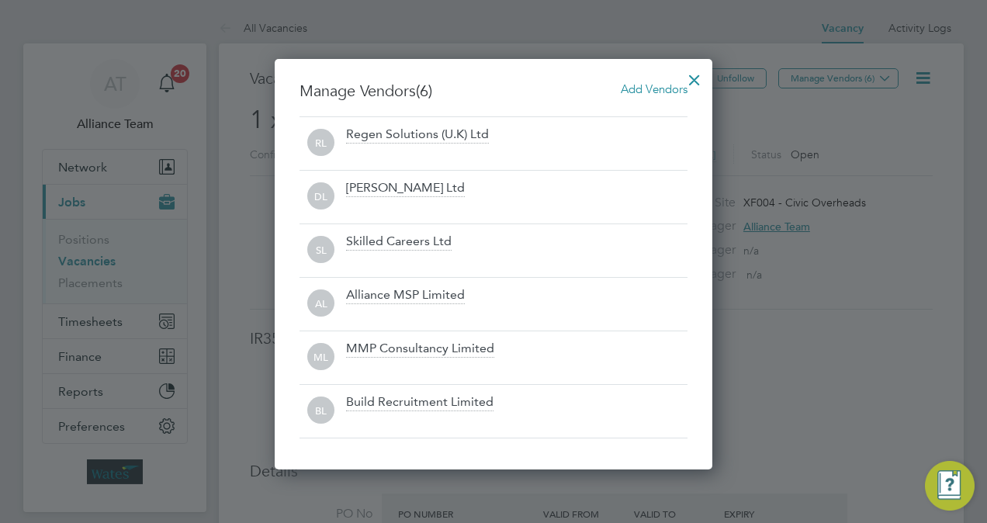
click at [695, 79] on div at bounding box center [694, 76] width 28 height 28
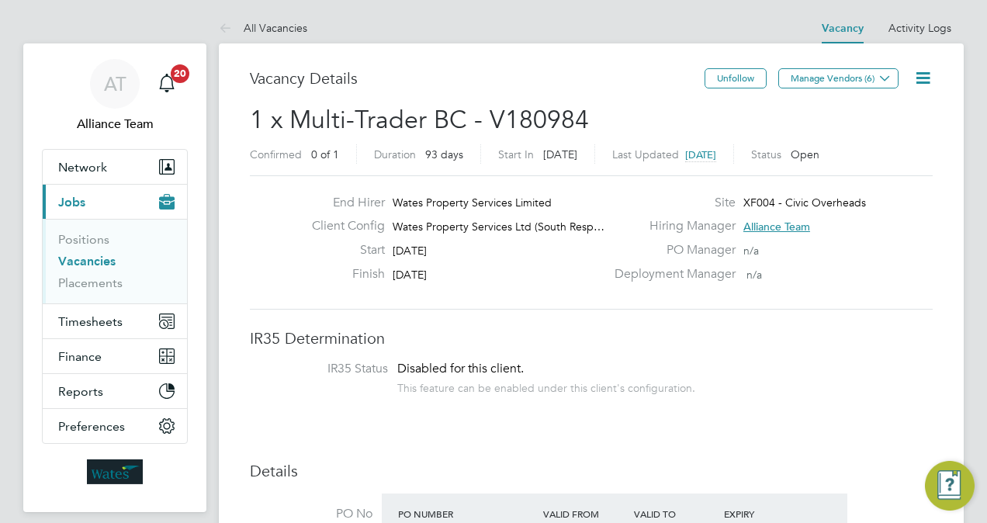
click at [918, 81] on icon at bounding box center [922, 77] width 19 height 19
click at [869, 163] on li "Followers" at bounding box center [885, 167] width 90 height 22
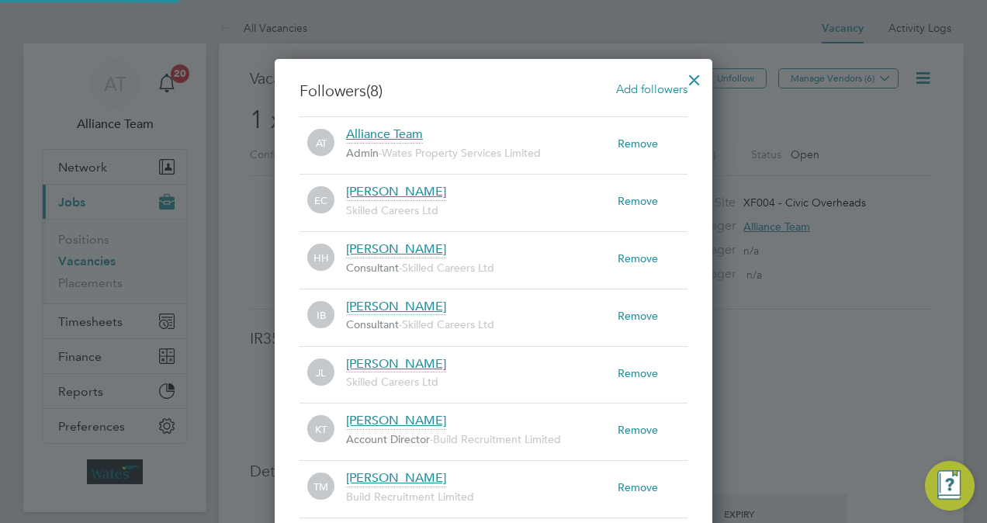
click at [658, 96] on div "Add followers" at bounding box center [651, 89] width 71 height 17
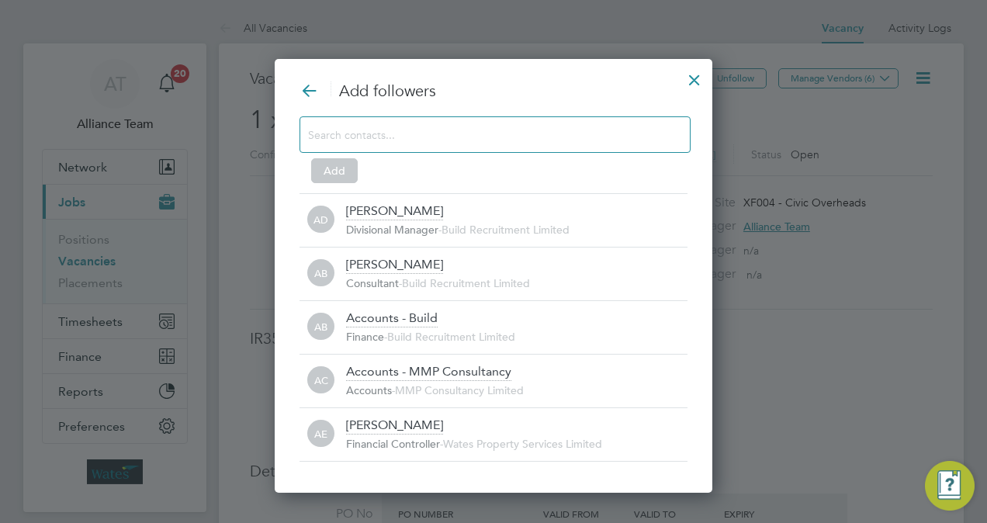
click at [452, 130] on input at bounding box center [482, 134] width 349 height 20
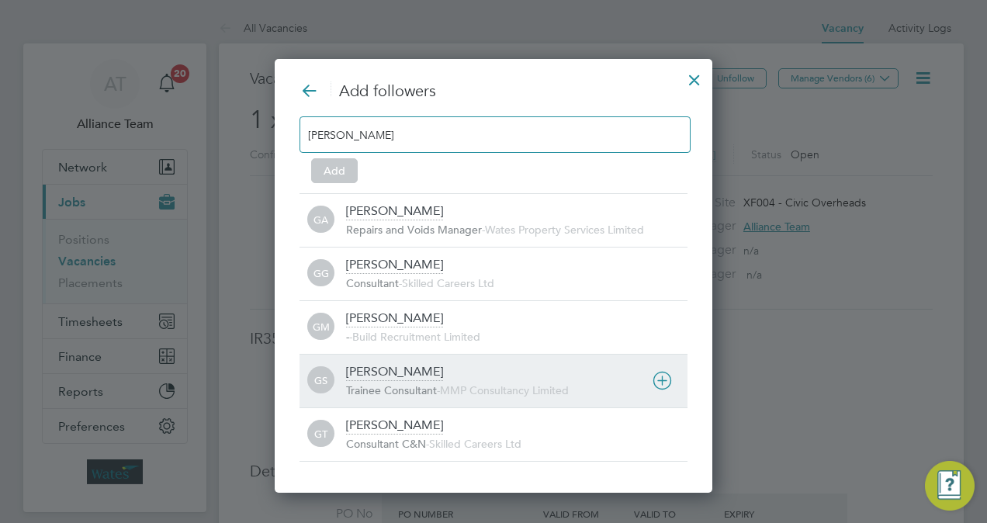
type input "george"
click at [425, 383] on span "Trainee Consultant" at bounding box center [391, 390] width 91 height 14
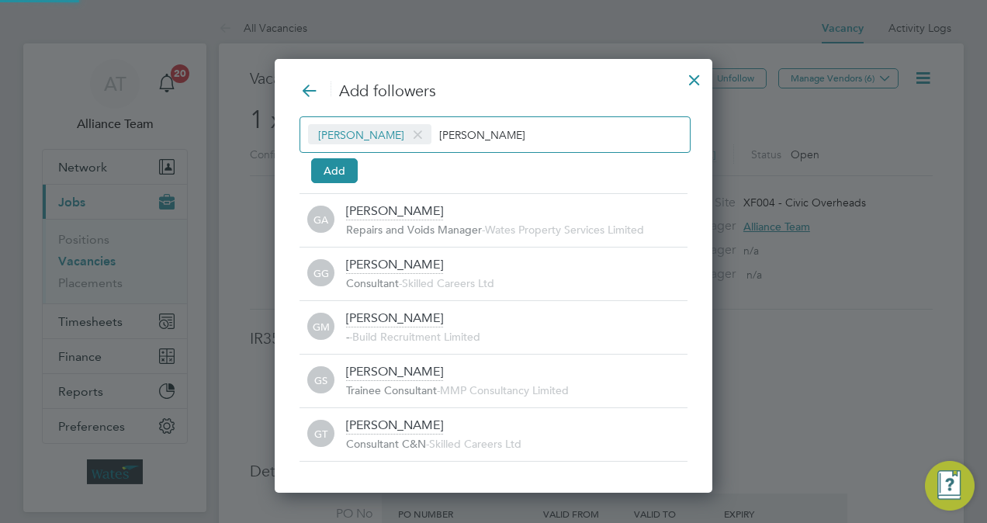
click at [490, 138] on input "george" at bounding box center [487, 134] width 97 height 20
type input "g"
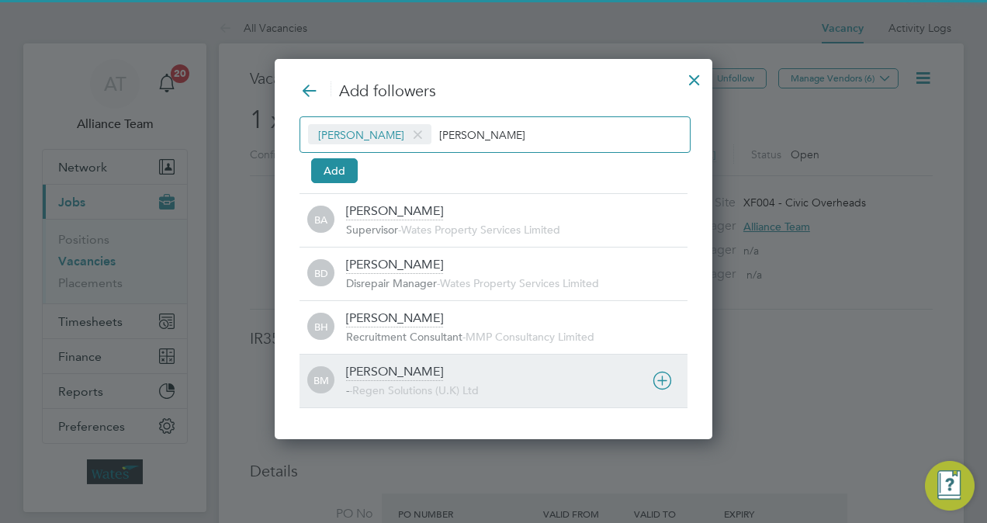
type input "billy"
click at [417, 367] on div "Billy Mcnamara" at bounding box center [394, 372] width 97 height 17
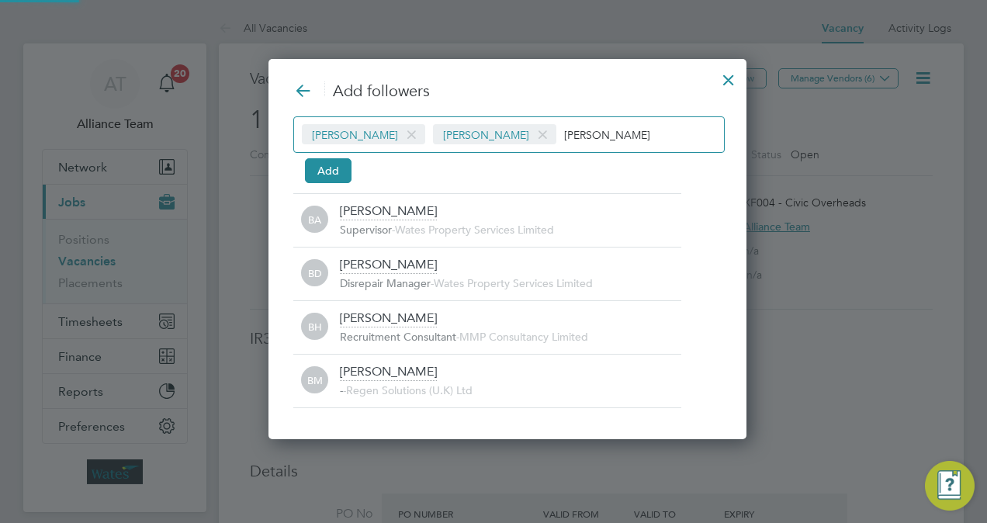
click at [581, 128] on input "billy" at bounding box center [612, 134] width 97 height 20
type input "b"
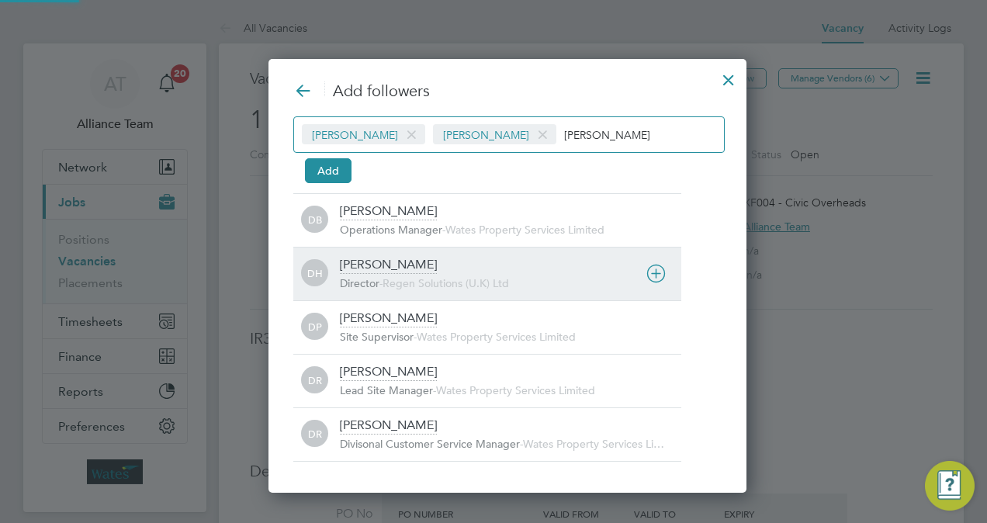
type input "darren"
click at [415, 277] on span "Regen Solutions (U.K) Ltd" at bounding box center [445, 283] width 126 height 14
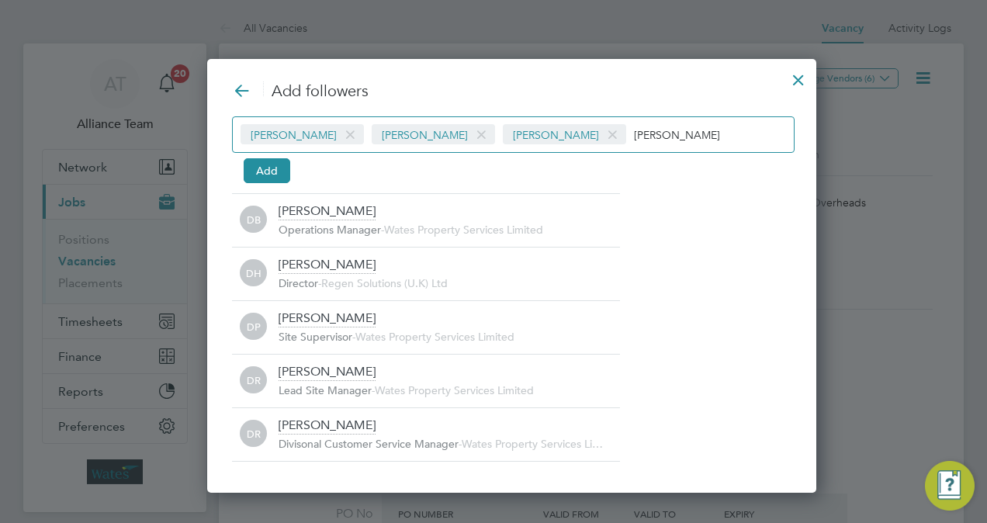
click at [652, 143] on input "darren" at bounding box center [682, 134] width 97 height 20
type input "d"
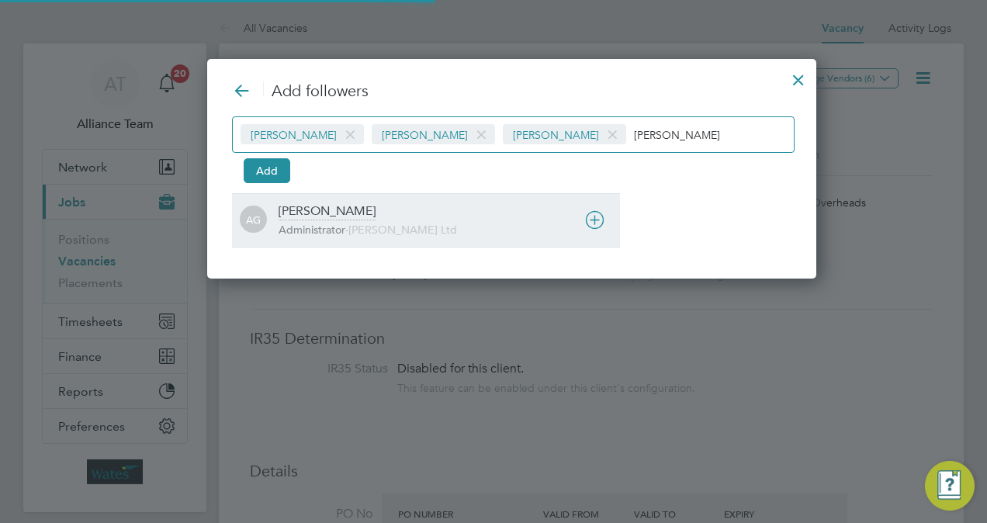
type input "amy"
click at [323, 240] on div "AG Amy Garcia Administrator - Daniel Owen Ltd" at bounding box center [426, 220] width 388 height 54
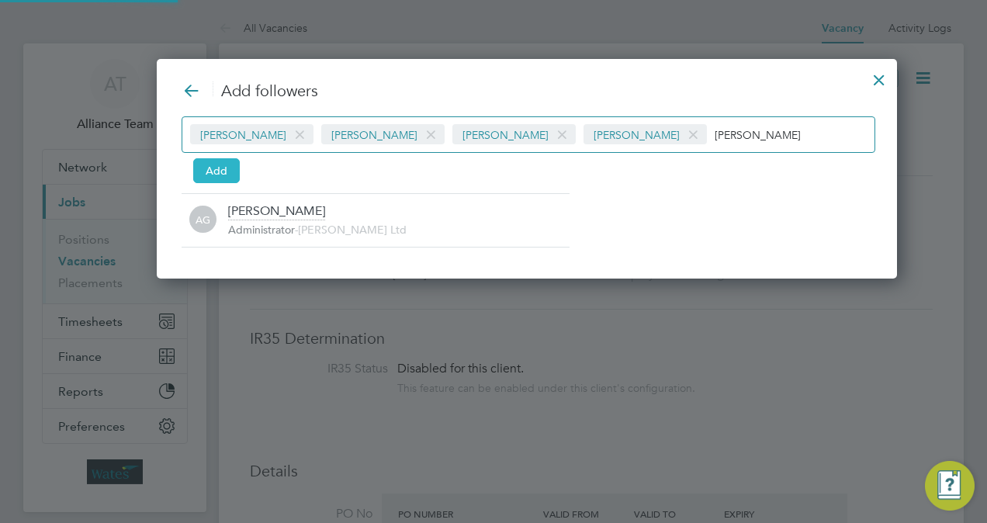
click at [219, 165] on button "Add" at bounding box center [216, 170] width 47 height 25
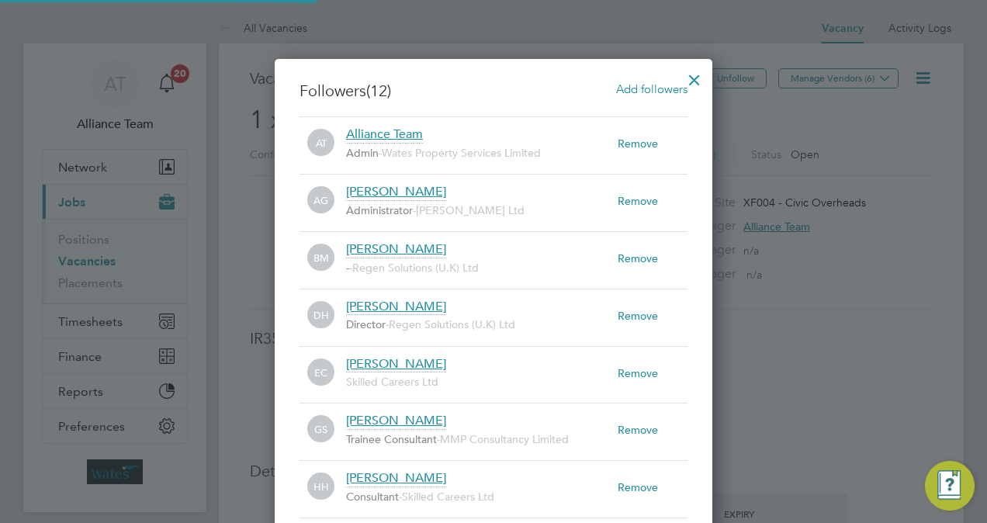
click at [689, 77] on div at bounding box center [694, 76] width 28 height 28
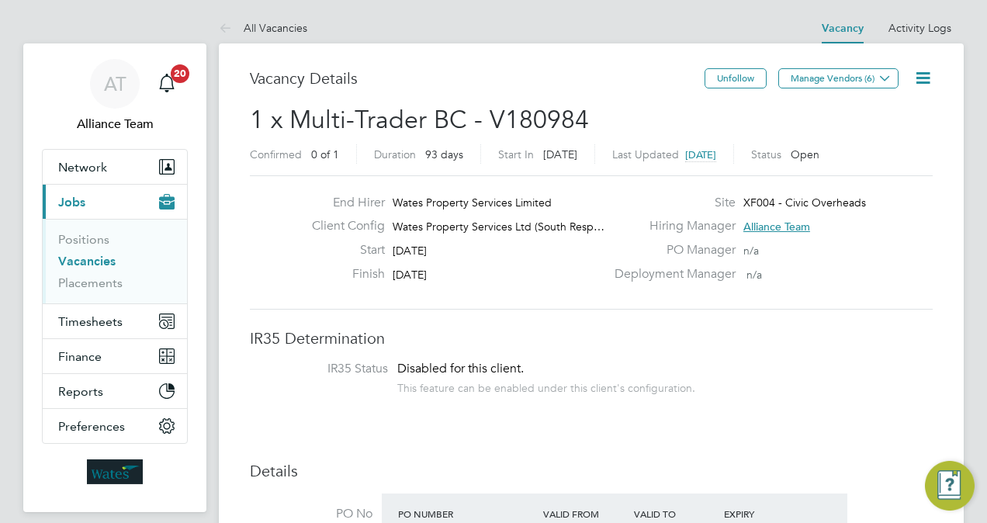
click at [95, 263] on link "Vacancies" at bounding box center [86, 261] width 57 height 15
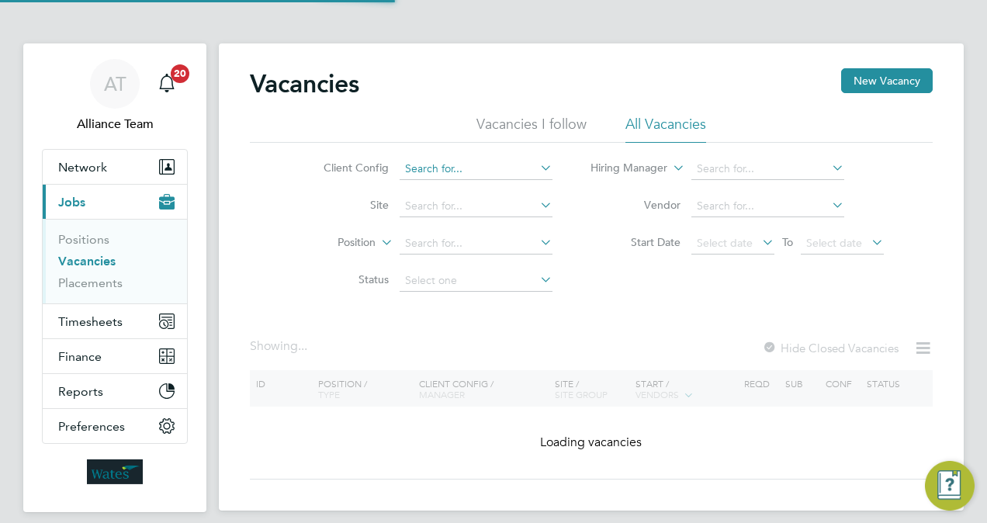
click at [442, 168] on input at bounding box center [475, 169] width 153 height 22
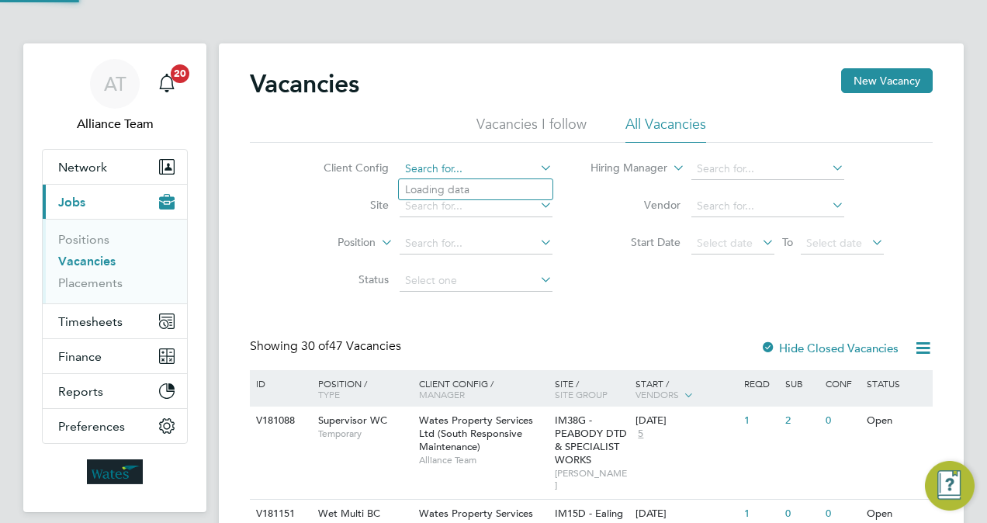
click at [459, 168] on input at bounding box center [475, 169] width 153 height 22
click at [627, 375] on li "Wates Property Services Ltd (South Planned Maintenance)" at bounding box center [548, 379] width 299 height 21
type input "Wates Property Services Ltd (South Planned Maintenance)"
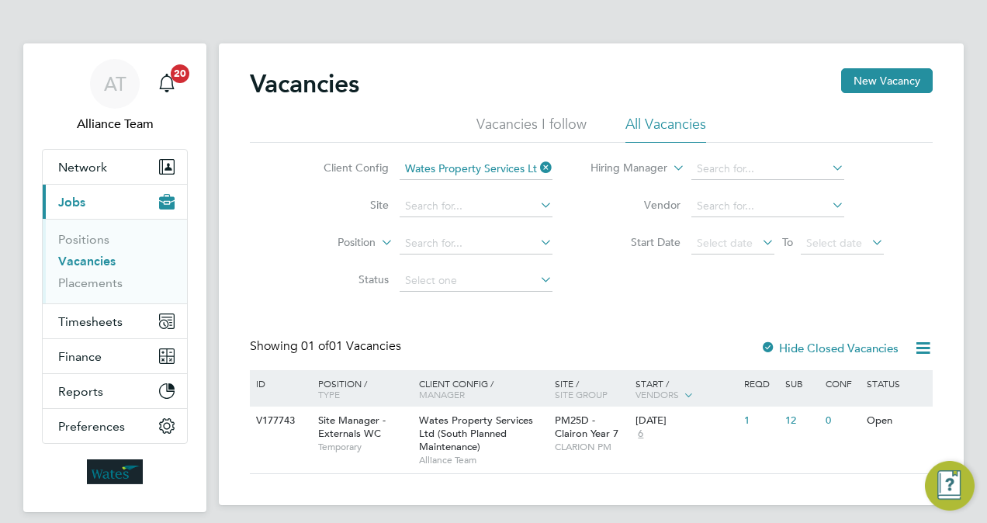
click at [537, 163] on icon at bounding box center [537, 168] width 0 height 22
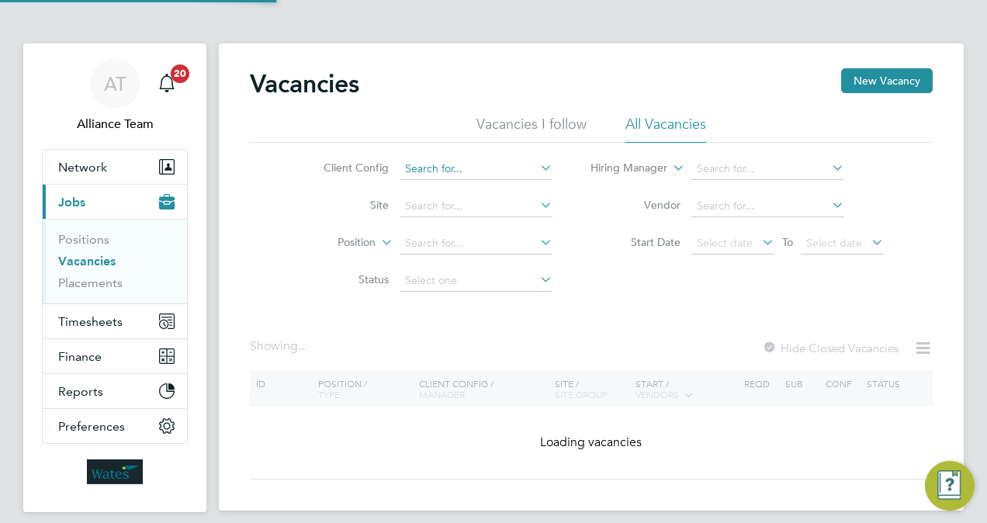
click at [482, 168] on input at bounding box center [475, 169] width 153 height 22
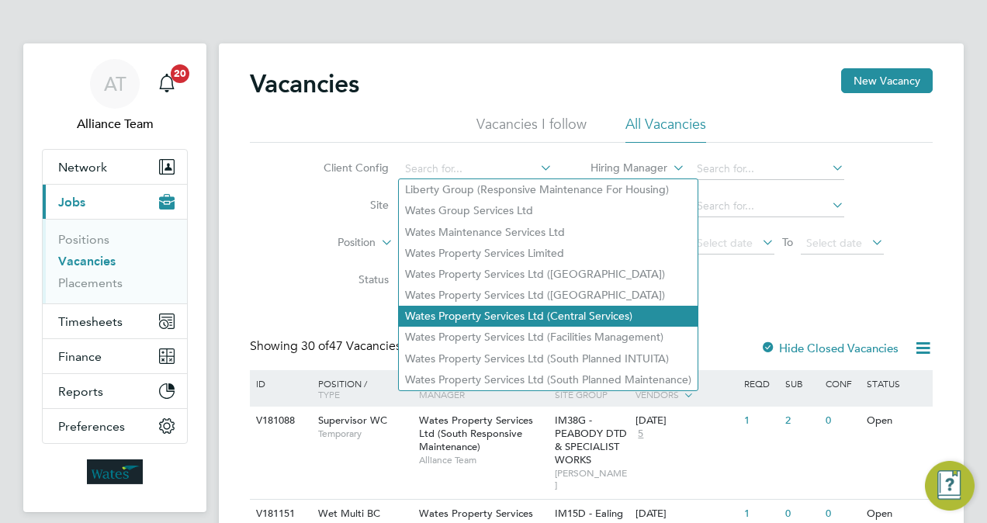
click at [611, 318] on li "Wates Property Services Ltd (Central Services)" at bounding box center [548, 316] width 299 height 21
type input "Wates Property Services Ltd (Central Services)"
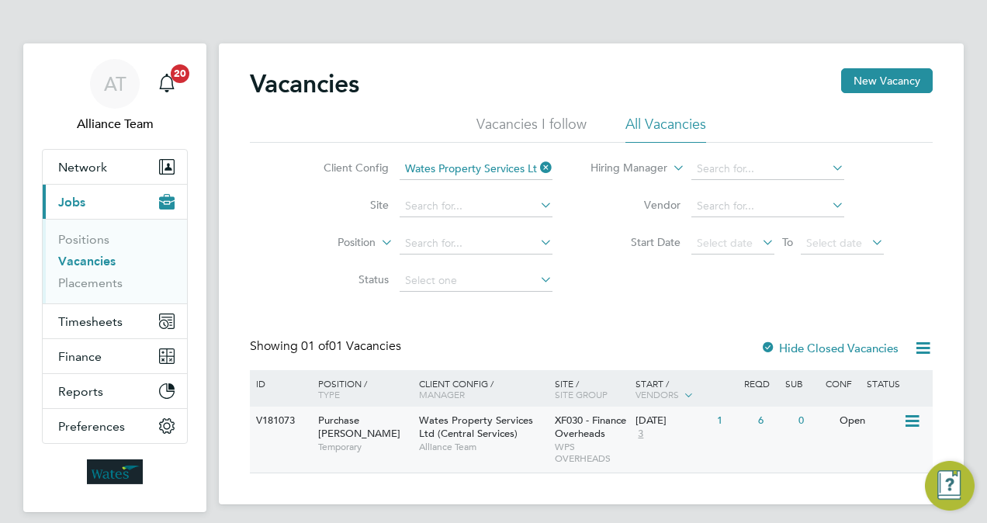
click at [585, 446] on span "WPS OVERHEADS" at bounding box center [592, 453] width 74 height 24
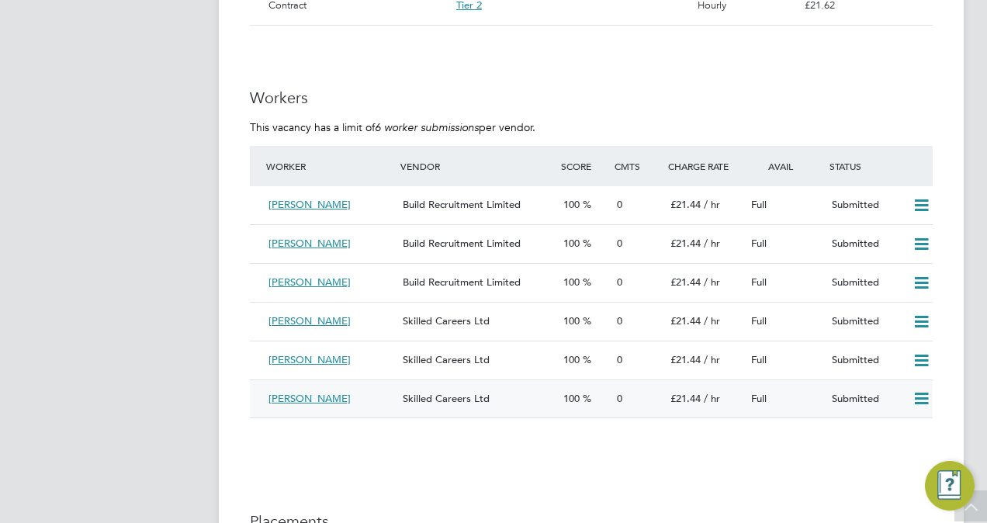
click at [575, 406] on div "100" at bounding box center [584, 399] width 54 height 26
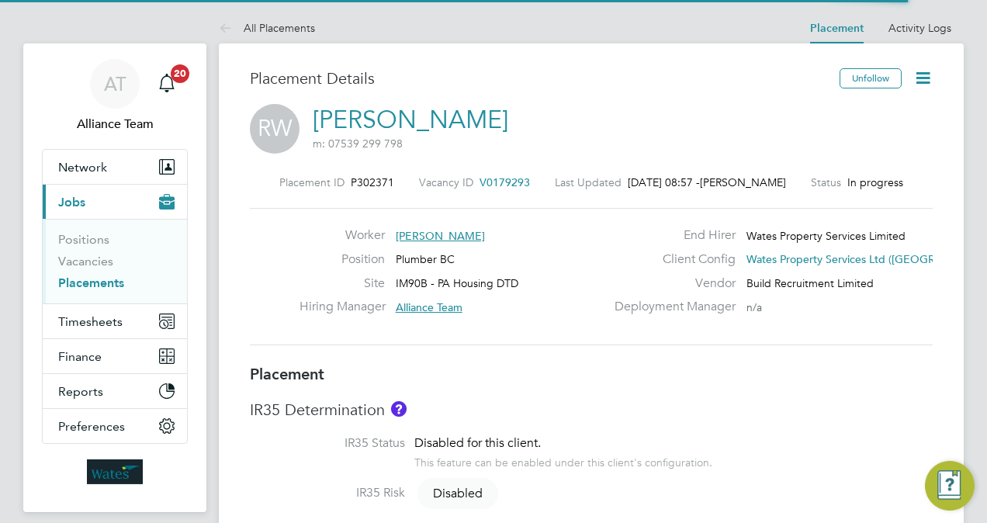
click at [399, 127] on link "Reece Wilson" at bounding box center [410, 120] width 195 height 30
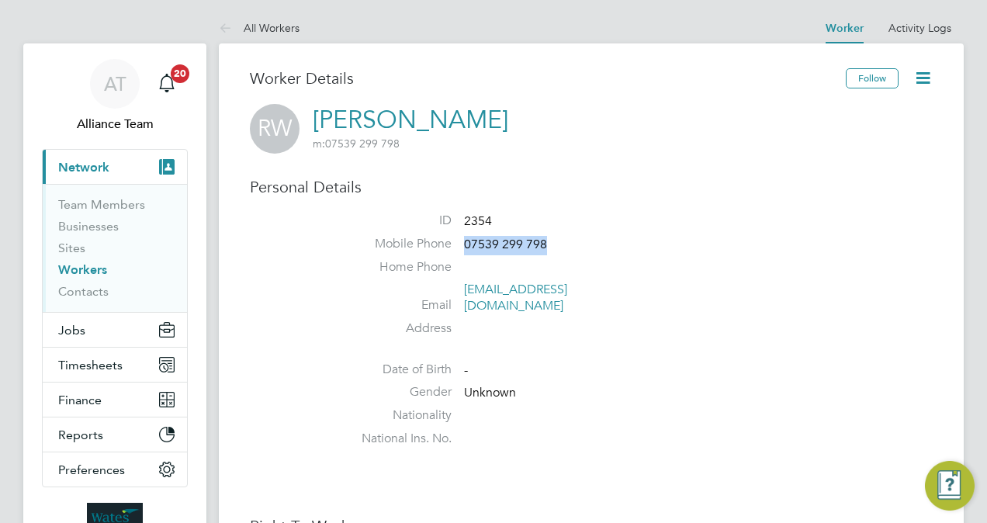
drag, startPoint x: 563, startPoint y: 244, endPoint x: 467, endPoint y: 244, distance: 96.2
click at [467, 244] on li "Mobile Phone [PHONE_NUMBER]" at bounding box center [637, 247] width 589 height 23
copy span "07539 299 798"
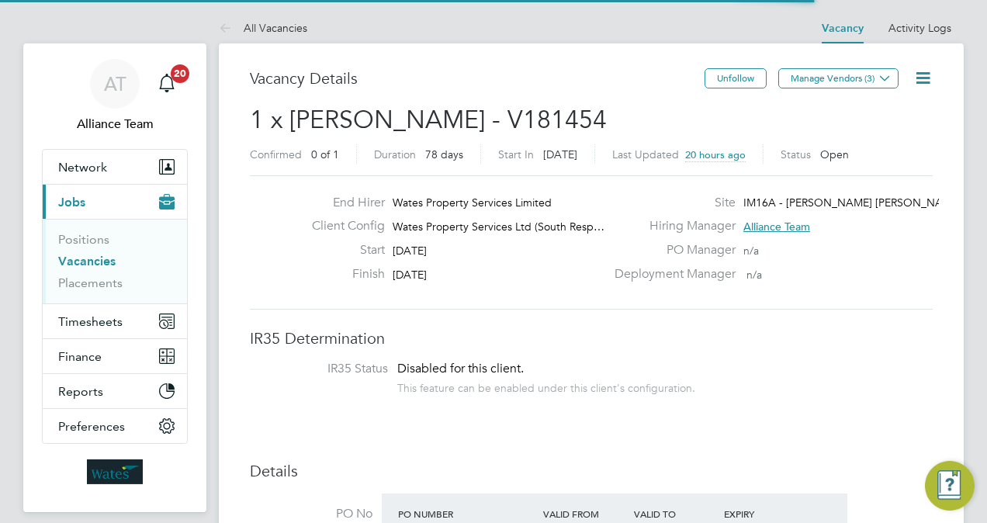
click at [924, 78] on icon at bounding box center [922, 77] width 19 height 19
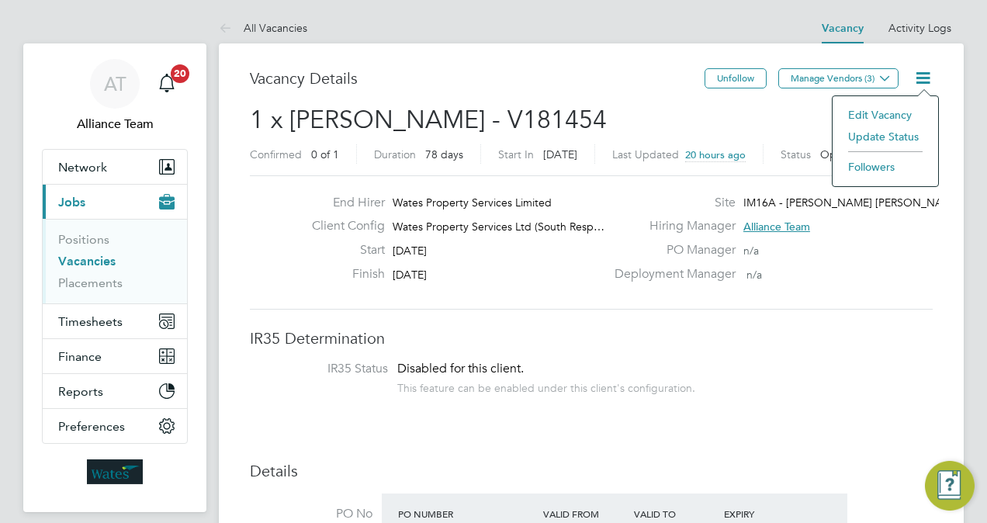
click at [880, 166] on li "Followers" at bounding box center [885, 167] width 90 height 22
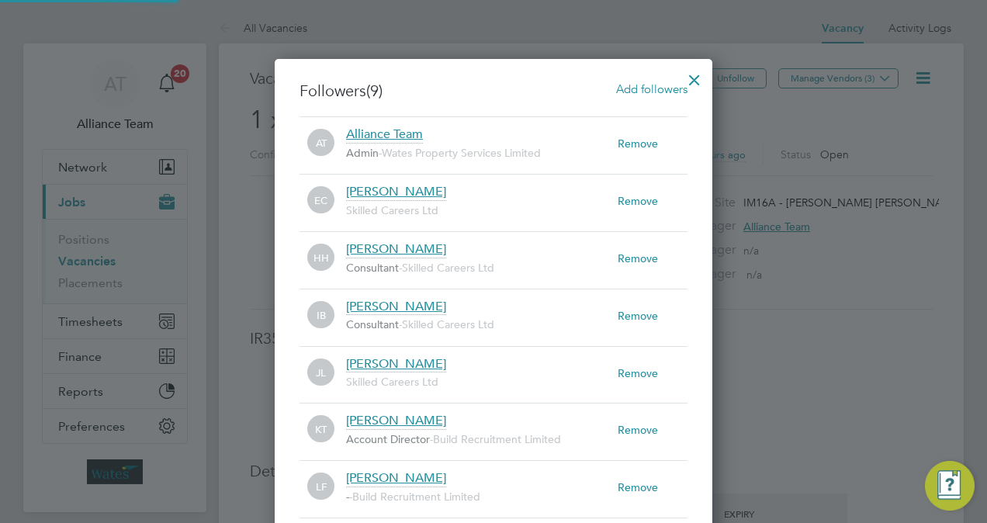
scroll to position [16, 271]
click at [692, 76] on div at bounding box center [694, 76] width 28 height 28
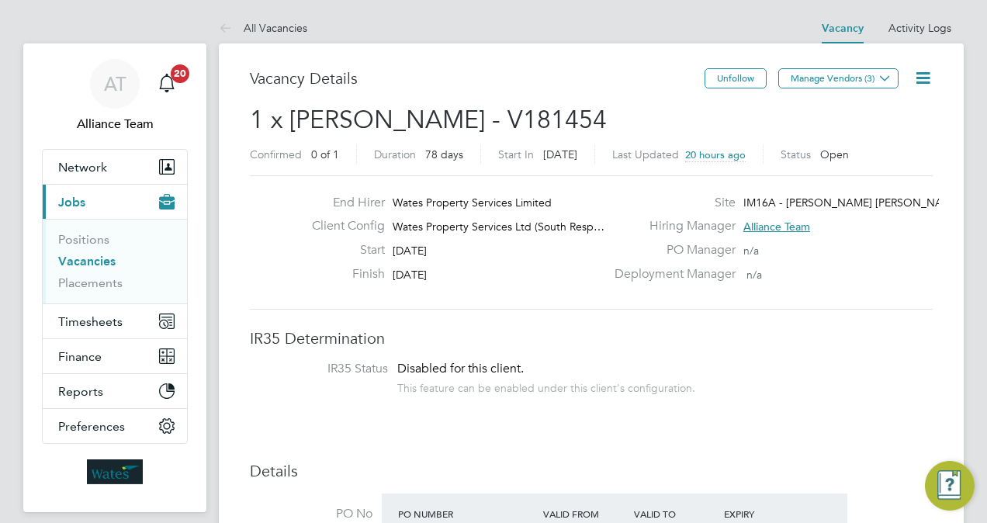
click at [541, 74] on h3 "Vacancy Details" at bounding box center [477, 78] width 454 height 20
click at [921, 78] on icon at bounding box center [922, 77] width 19 height 19
click at [604, 82] on h3 "Vacancy Details" at bounding box center [477, 78] width 454 height 20
